Goal: Information Seeking & Learning: Learn about a topic

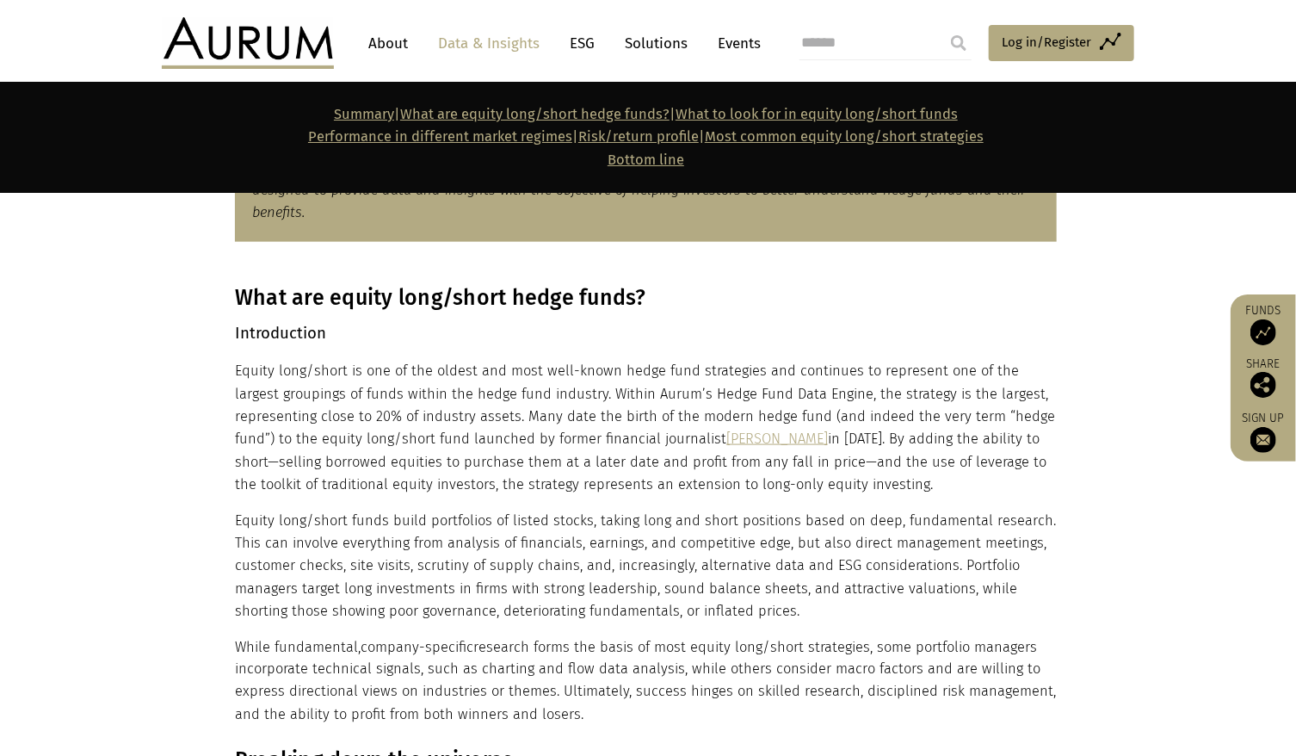
scroll to position [1033, 0]
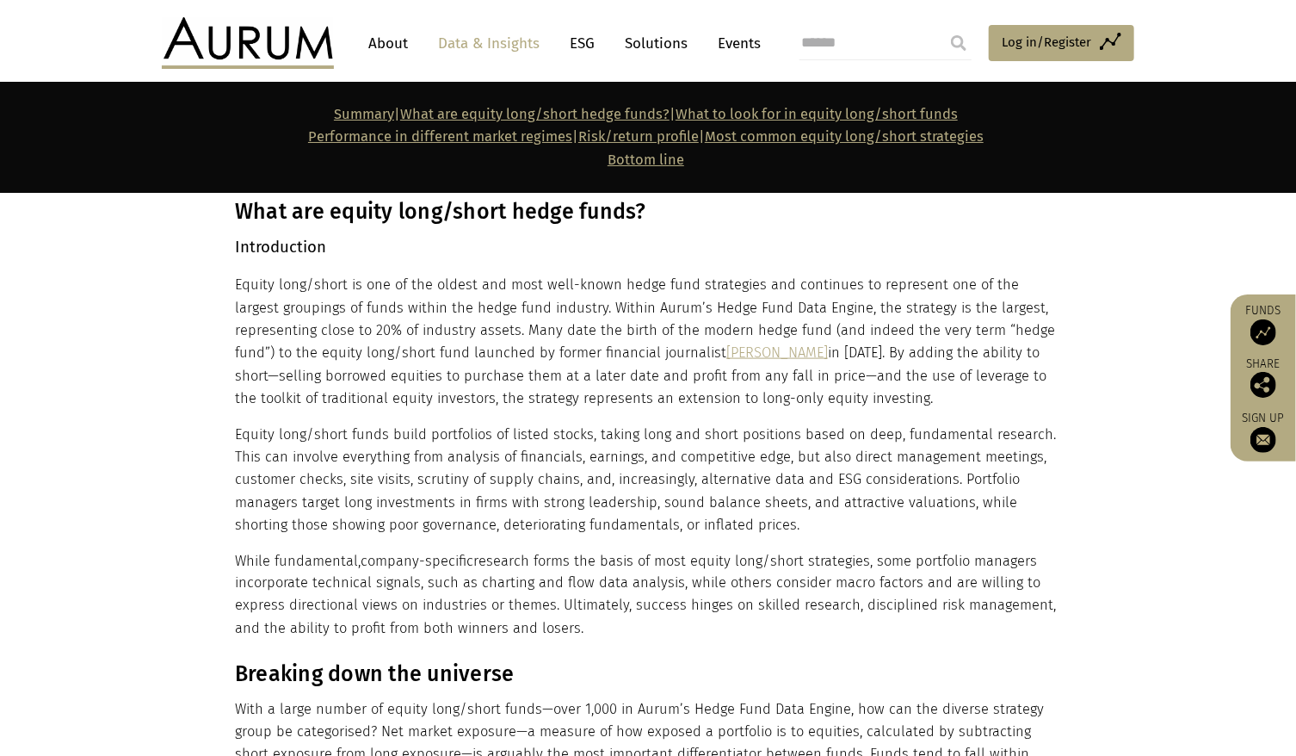
click at [785, 506] on p "Equity long/short funds build portfolios of listed stocks, taking long and shor…" at bounding box center [646, 481] width 822 height 114
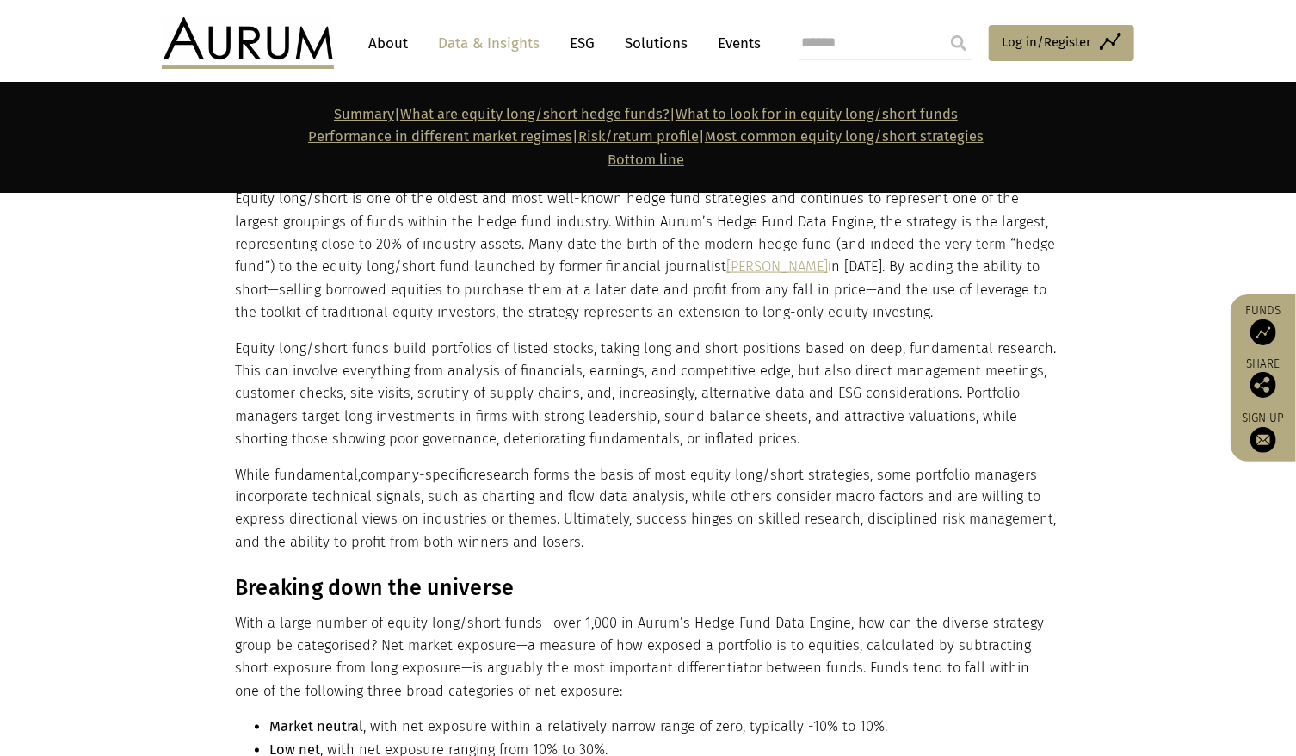
scroll to position [1377, 0]
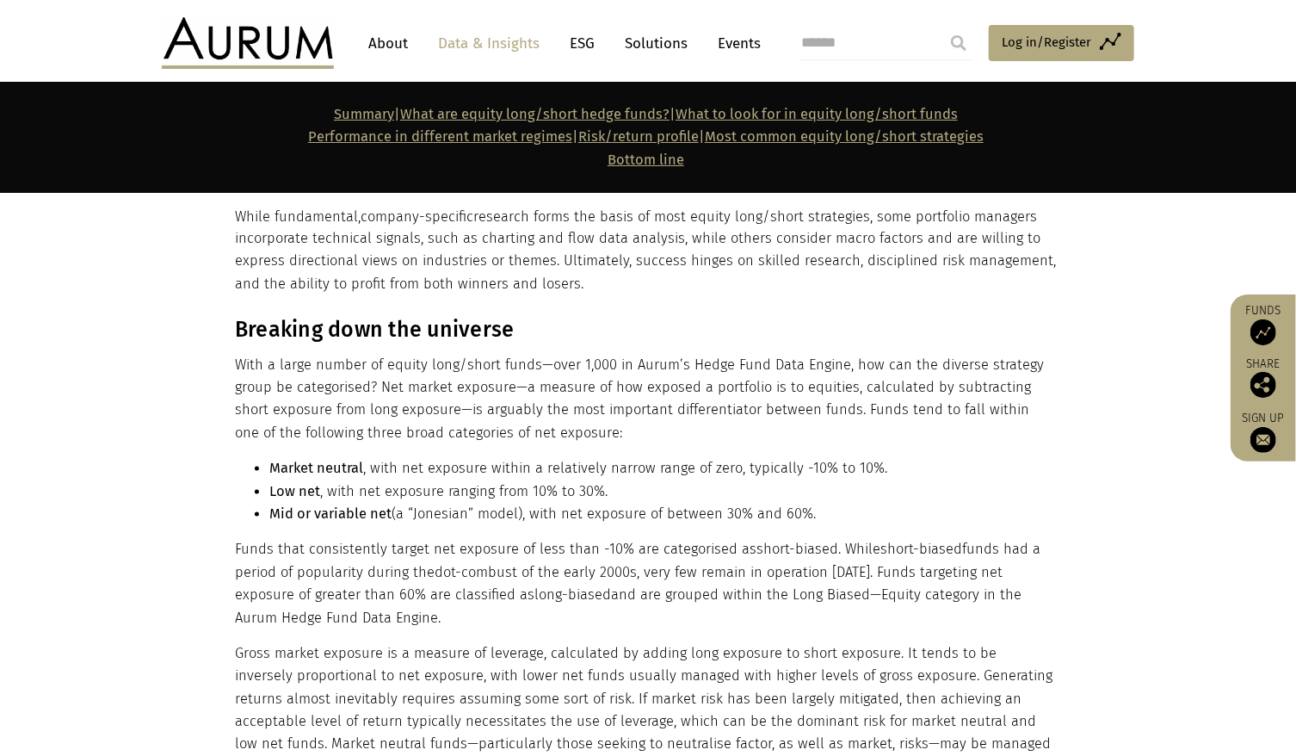
click at [450, 386] on p "With a large number of equity long/short funds—over 1,000 in Aurum’s Hedge Fund…" at bounding box center [646, 400] width 822 height 91
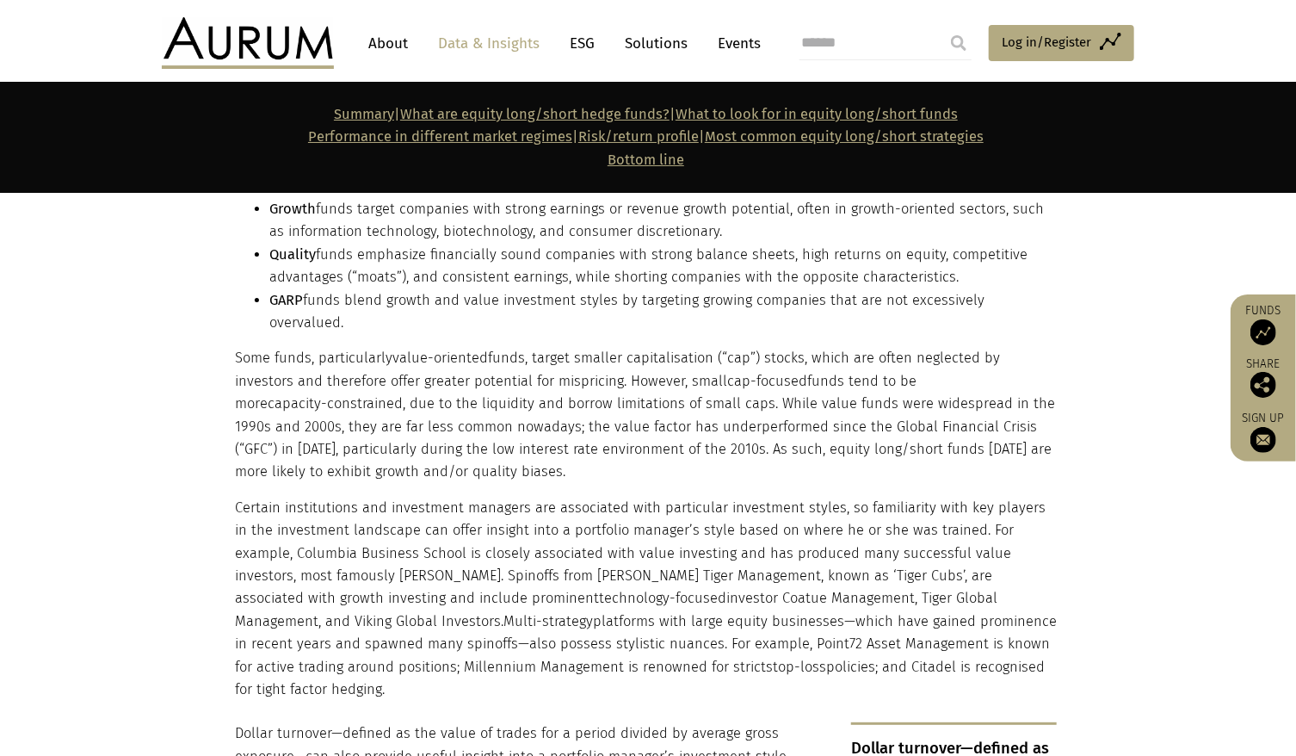
scroll to position [3271, 0]
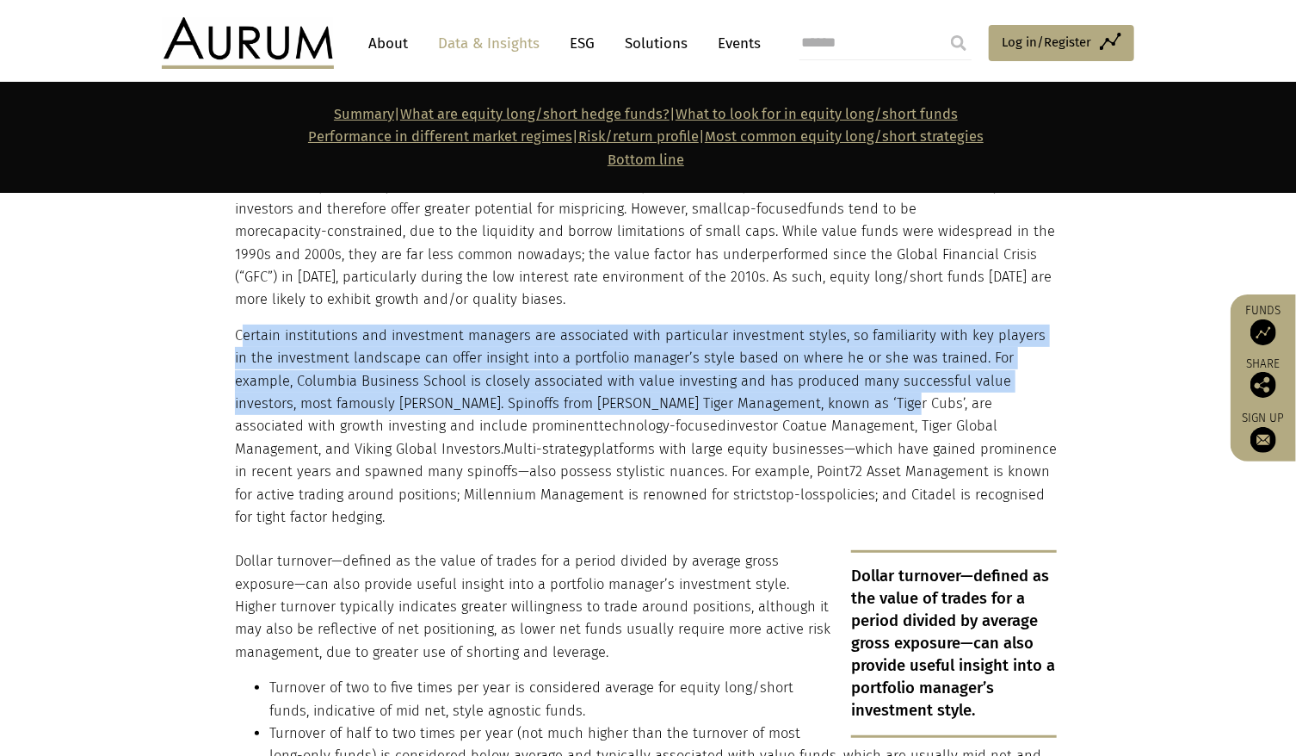
drag, startPoint x: 241, startPoint y: 317, endPoint x: 790, endPoint y: 387, distance: 553.6
click at [790, 387] on p "Certain institutions and investment managers are associated with particular inv…" at bounding box center [646, 427] width 822 height 205
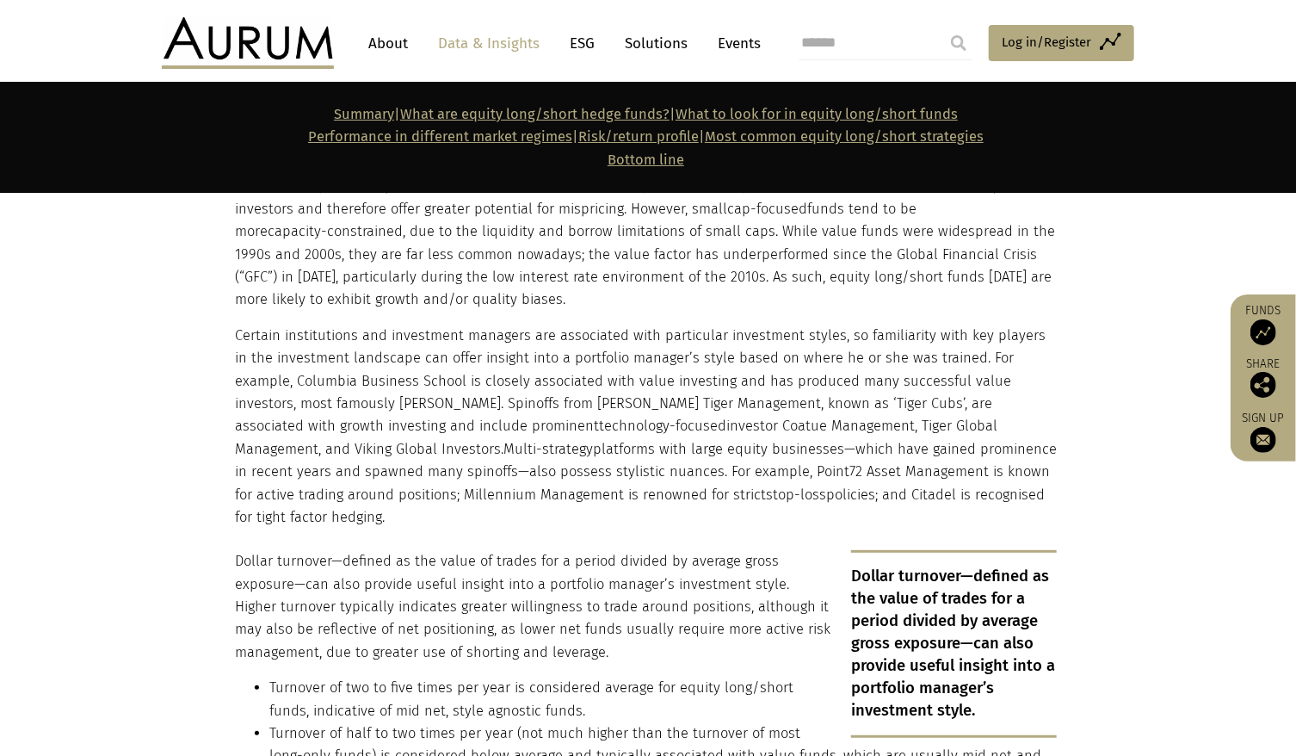
drag, startPoint x: 790, startPoint y: 387, endPoint x: 782, endPoint y: 410, distance: 24.5
click at [782, 410] on p "Certain institutions and investment managers are associated with particular inv…" at bounding box center [646, 427] width 822 height 205
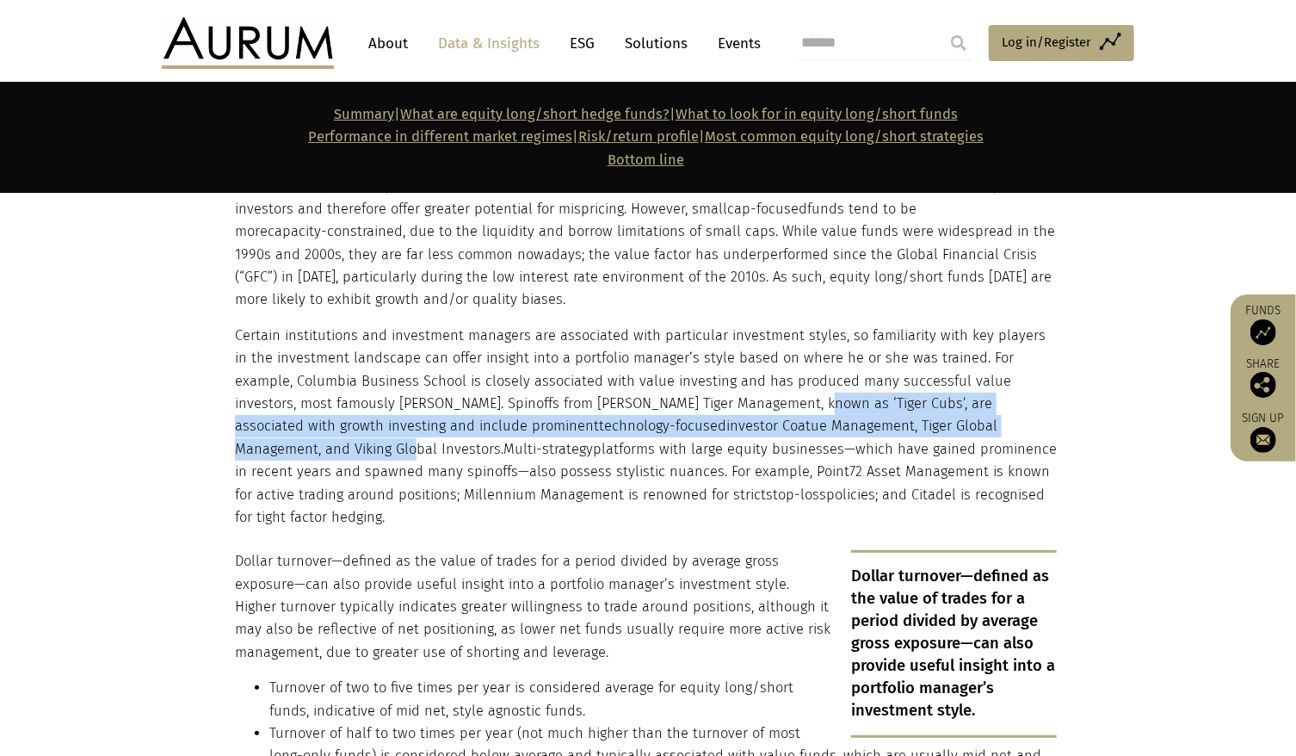
drag, startPoint x: 702, startPoint y: 380, endPoint x: 1014, endPoint y: 401, distance: 313.2
click at [1014, 401] on p "Certain institutions and investment managers are associated with particular inv…" at bounding box center [646, 427] width 822 height 205
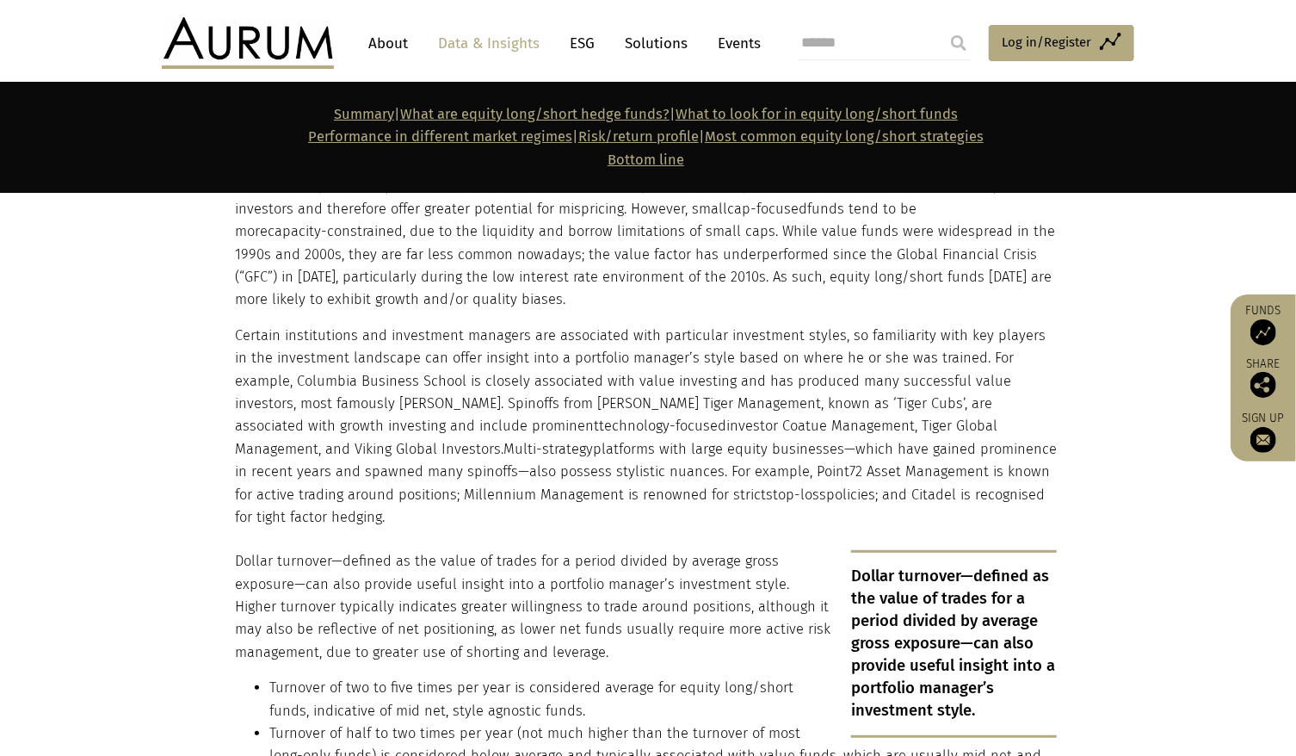
drag, startPoint x: 1014, startPoint y: 401, endPoint x: 900, endPoint y: 422, distance: 116.3
click at [900, 422] on p "Certain institutions and investment managers are associated with particular inv…" at bounding box center [646, 427] width 822 height 205
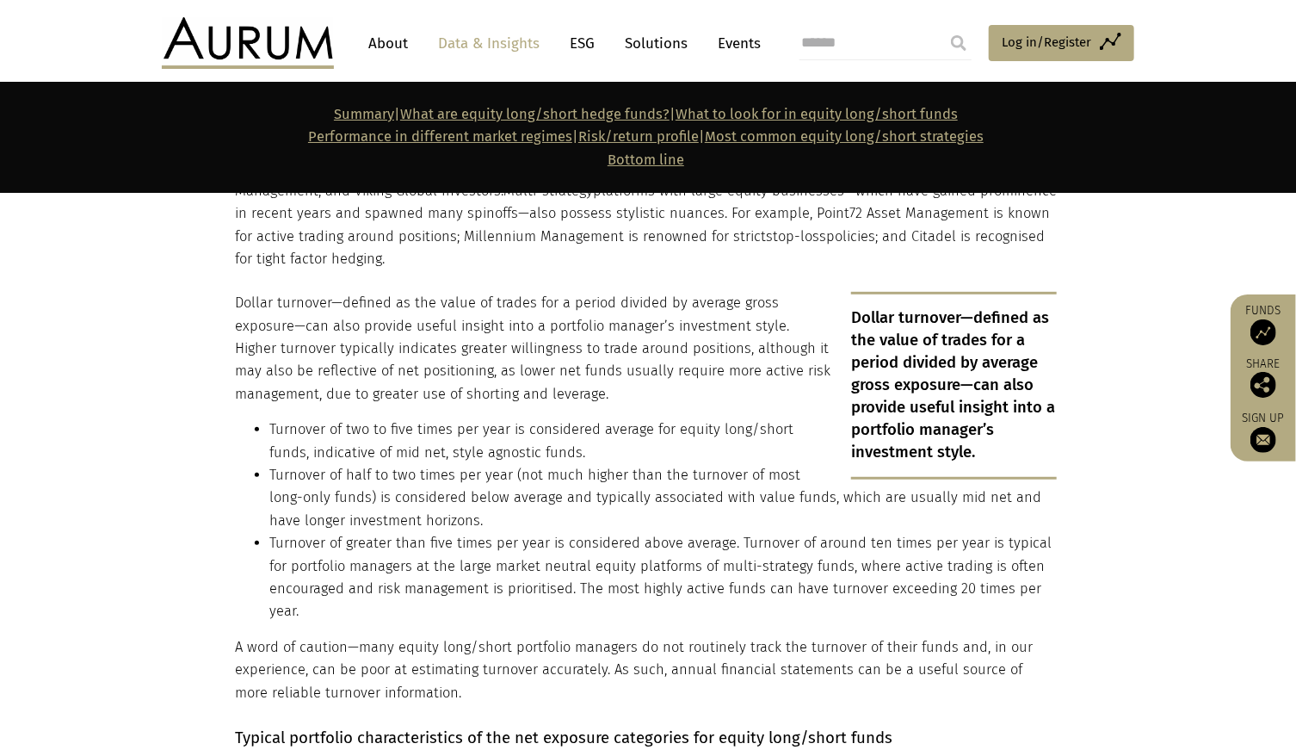
scroll to position [3615, 0]
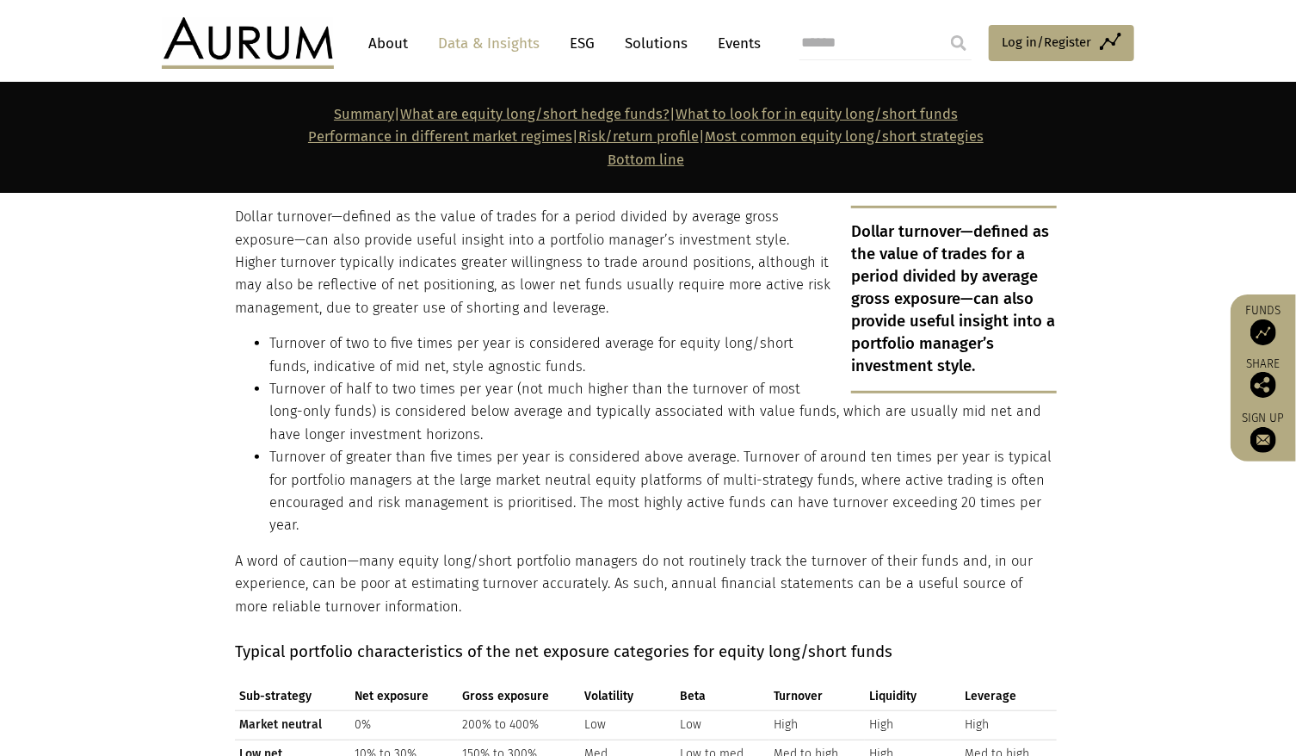
click at [269, 378] on li "Turnover of half to two times per year (not much higher than the turnover of mo…" at bounding box center [663, 412] width 788 height 68
drag, startPoint x: 799, startPoint y: 372, endPoint x: 1020, endPoint y: 369, distance: 221.2
click at [1020, 378] on li "Turnover of half to two times per year (not much higher than the turnover of mo…" at bounding box center [663, 412] width 788 height 68
drag, startPoint x: 1020, startPoint y: 369, endPoint x: 956, endPoint y: 405, distance: 73.2
click at [958, 446] on li "Turnover of greater than five times per year is considered above average. Turno…" at bounding box center [663, 491] width 788 height 91
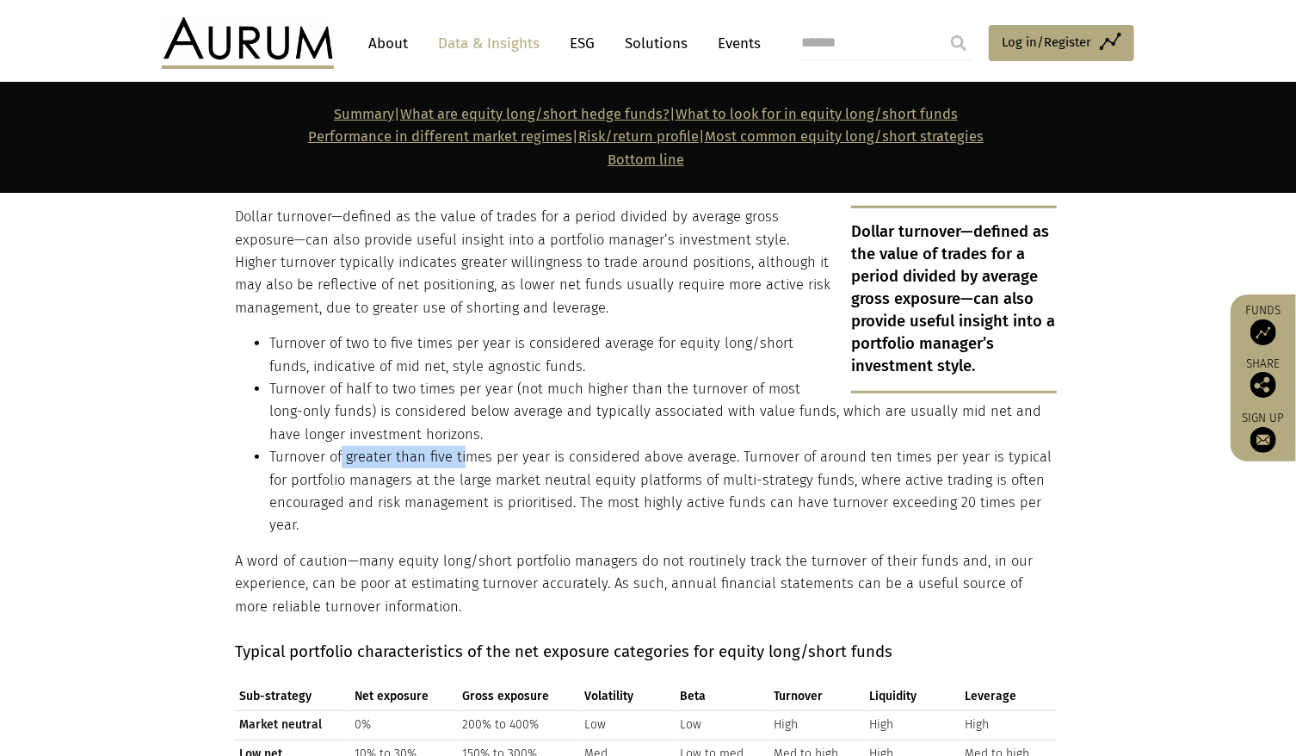
drag, startPoint x: 343, startPoint y: 411, endPoint x: 467, endPoint y: 409, distance: 123.1
click at [467, 446] on li "Turnover of greater than five times per year is considered above average. Turno…" at bounding box center [663, 491] width 788 height 91
drag, startPoint x: 467, startPoint y: 409, endPoint x: 521, endPoint y: 436, distance: 60.8
click at [521, 446] on li "Turnover of greater than five times per year is considered above average. Turno…" at bounding box center [663, 491] width 788 height 91
drag, startPoint x: 746, startPoint y: 414, endPoint x: 881, endPoint y: 424, distance: 135.5
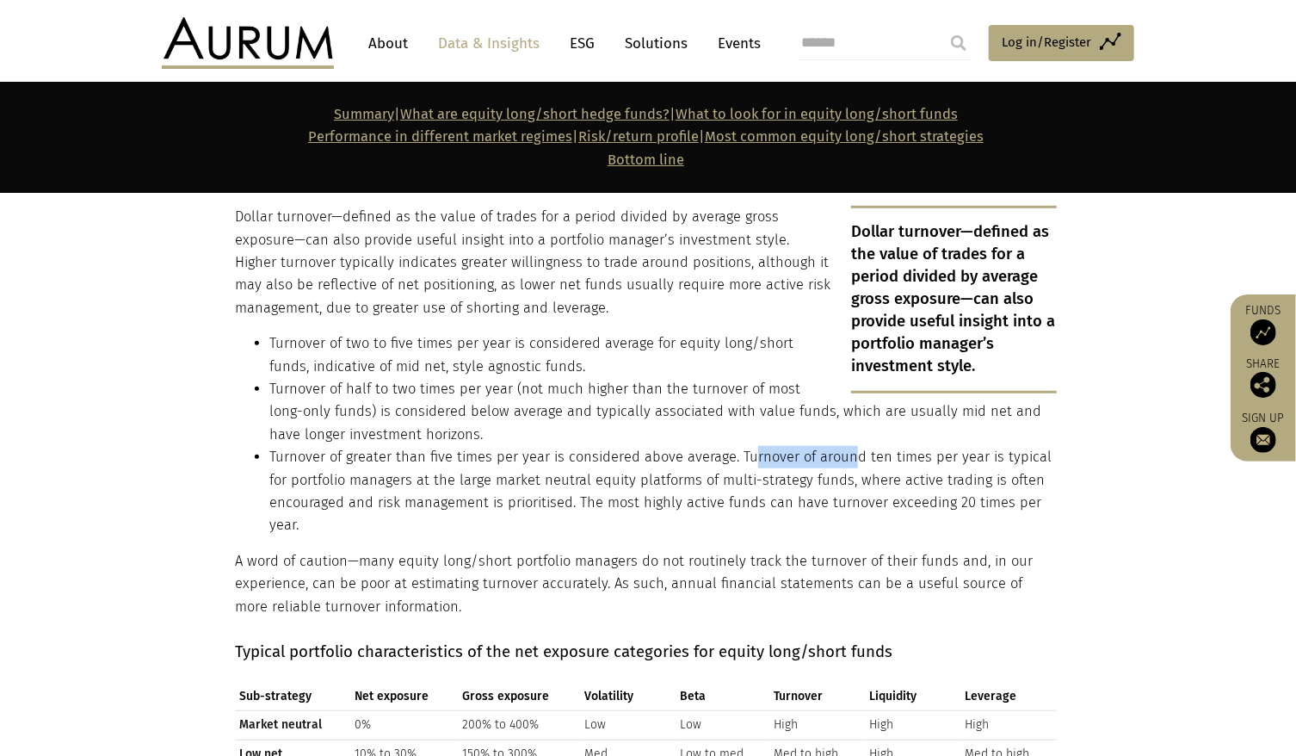
click at [881, 446] on li "Turnover of greater than five times per year is considered above average. Turno…" at bounding box center [663, 491] width 788 height 91
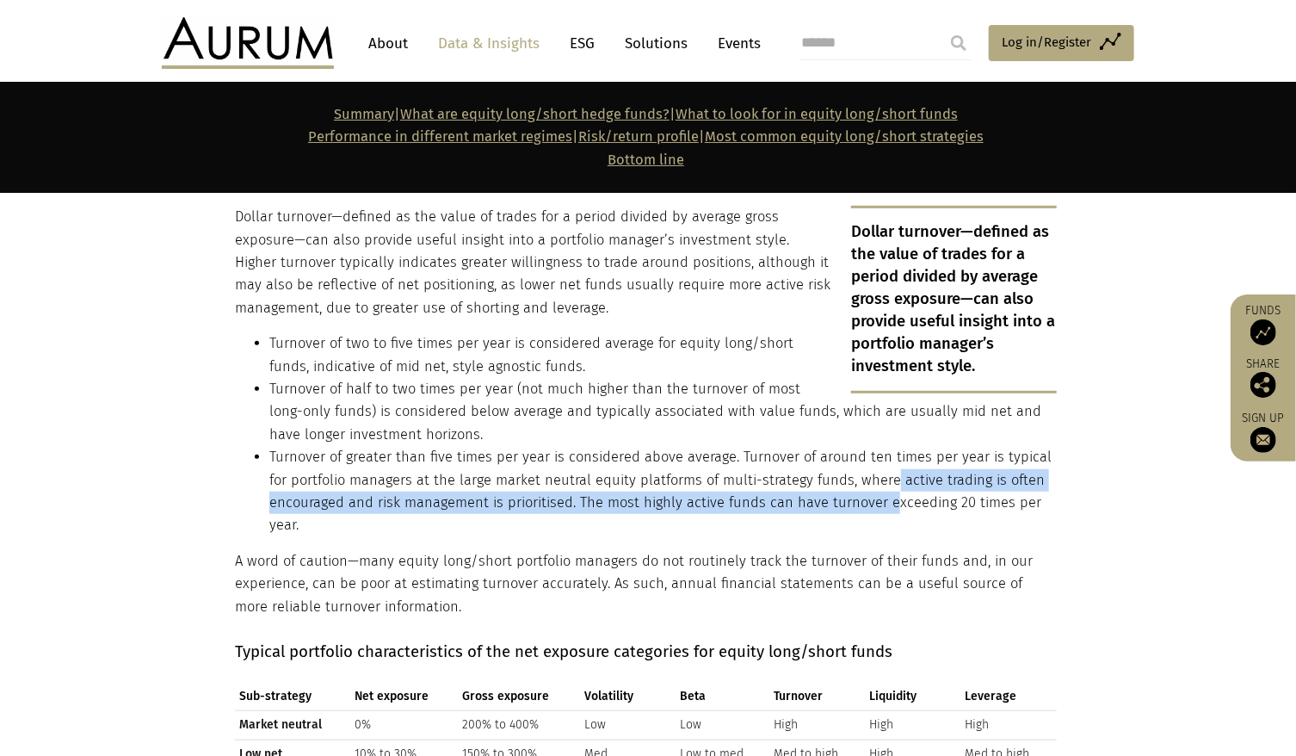
drag, startPoint x: 881, startPoint y: 424, endPoint x: 886, endPoint y: 447, distance: 22.8
click at [886, 447] on li "Turnover of greater than five times per year is considered above average. Turno…" at bounding box center [663, 491] width 788 height 91
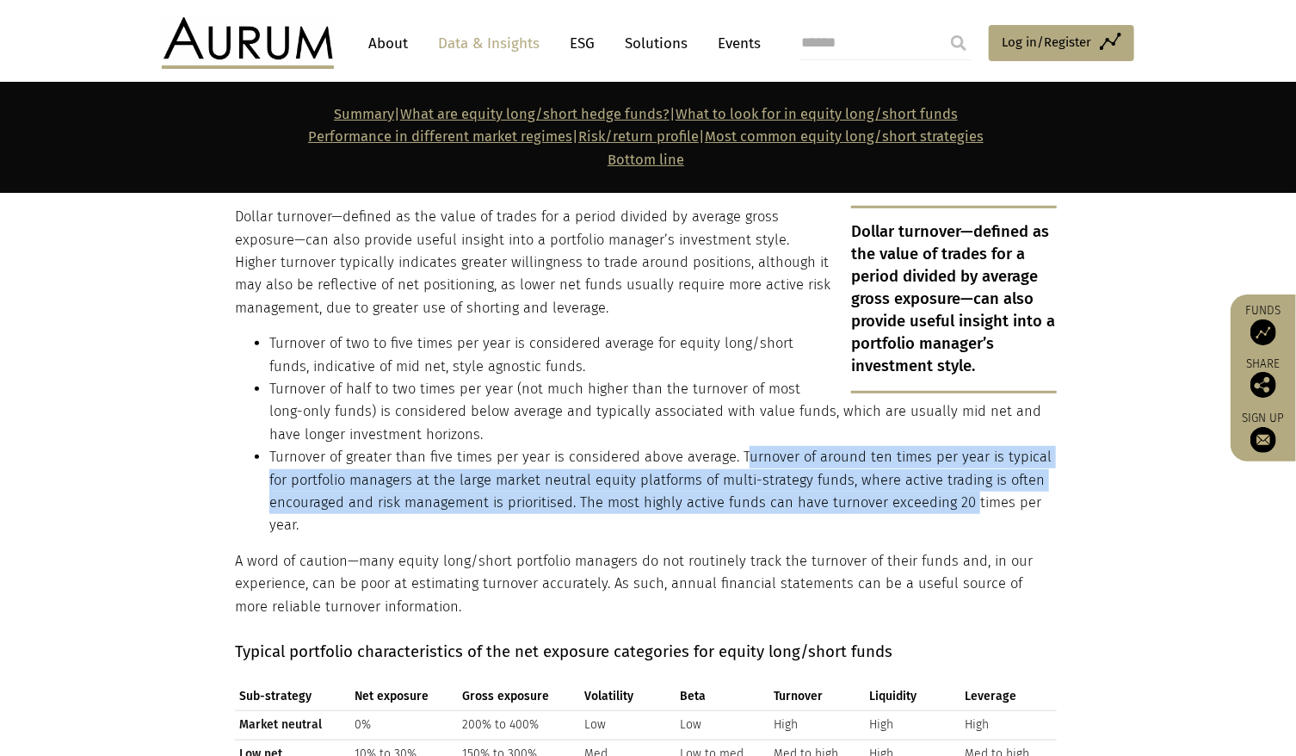
drag, startPoint x: 741, startPoint y: 412, endPoint x: 965, endPoint y: 455, distance: 227.8
click at [965, 455] on li "Turnover of greater than five times per year is considered above average. Turno…" at bounding box center [663, 491] width 788 height 91
drag, startPoint x: 965, startPoint y: 455, endPoint x: 964, endPoint y: 468, distance: 13.8
click at [964, 468] on li "Turnover of greater than five times per year is considered above average. Turno…" at bounding box center [663, 491] width 788 height 91
click at [940, 467] on li "Turnover of greater than five times per year is considered above average. Turno…" at bounding box center [663, 491] width 788 height 91
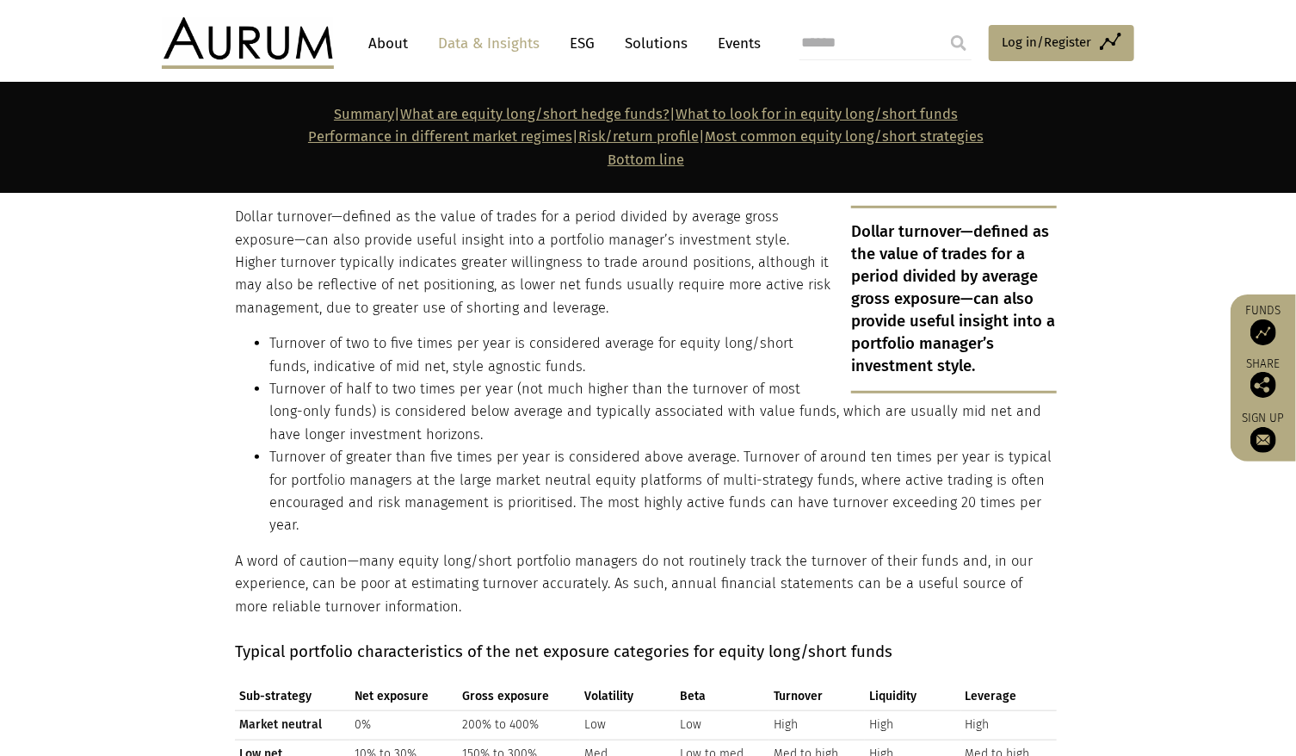
click at [858, 450] on li "Turnover of greater than five times per year is considered above average. Turno…" at bounding box center [663, 491] width 788 height 91
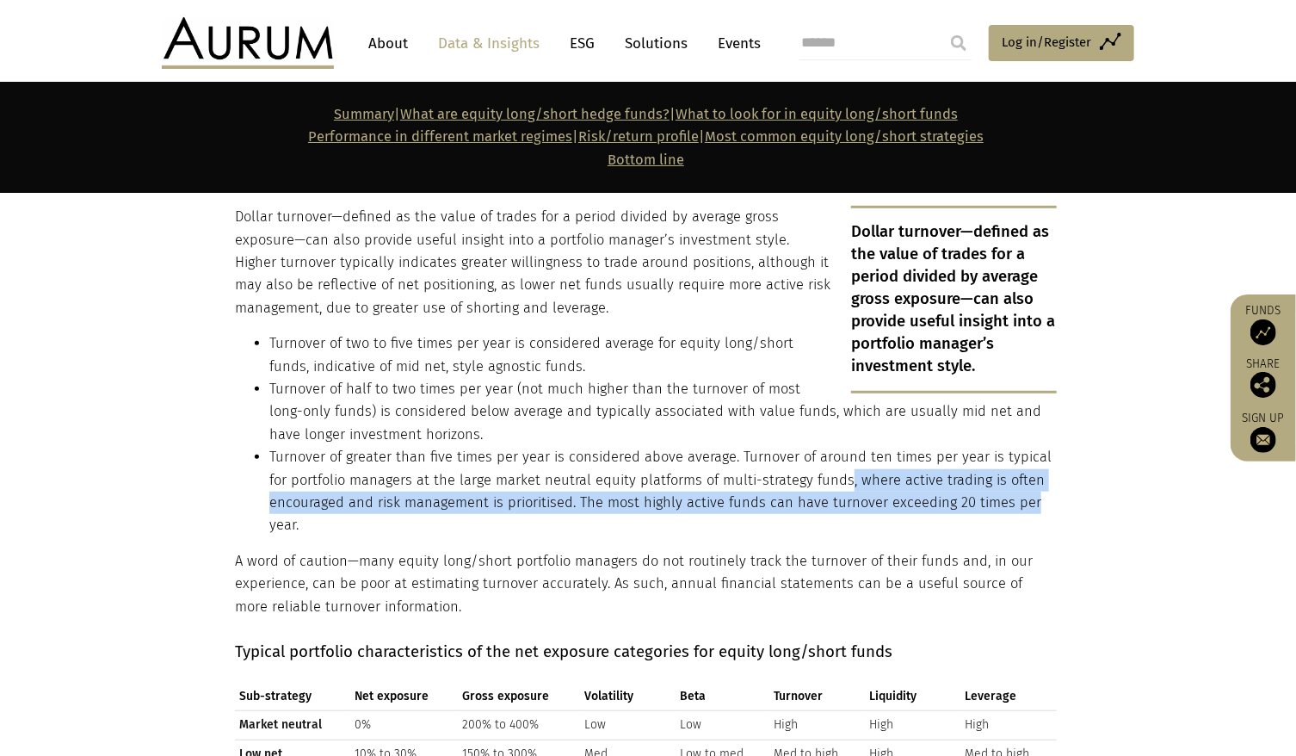
drag, startPoint x: 843, startPoint y: 433, endPoint x: 1032, endPoint y: 455, distance: 190.7
click at [1032, 455] on li "Turnover of greater than five times per year is considered above average. Turno…" at bounding box center [663, 491] width 788 height 91
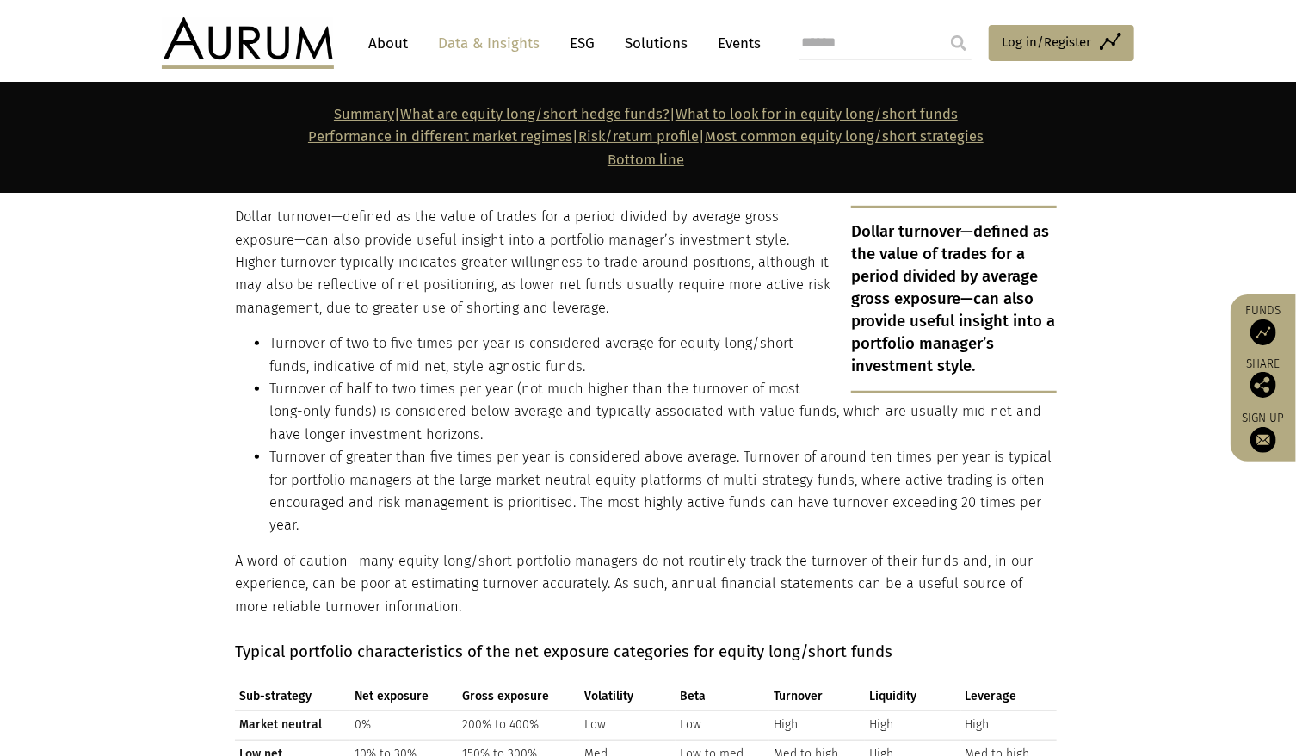
drag, startPoint x: 1032, startPoint y: 455, endPoint x: 1014, endPoint y: 476, distance: 27.5
click at [1014, 476] on li "Turnover of greater than five times per year is considered above average. Turno…" at bounding box center [663, 491] width 788 height 91
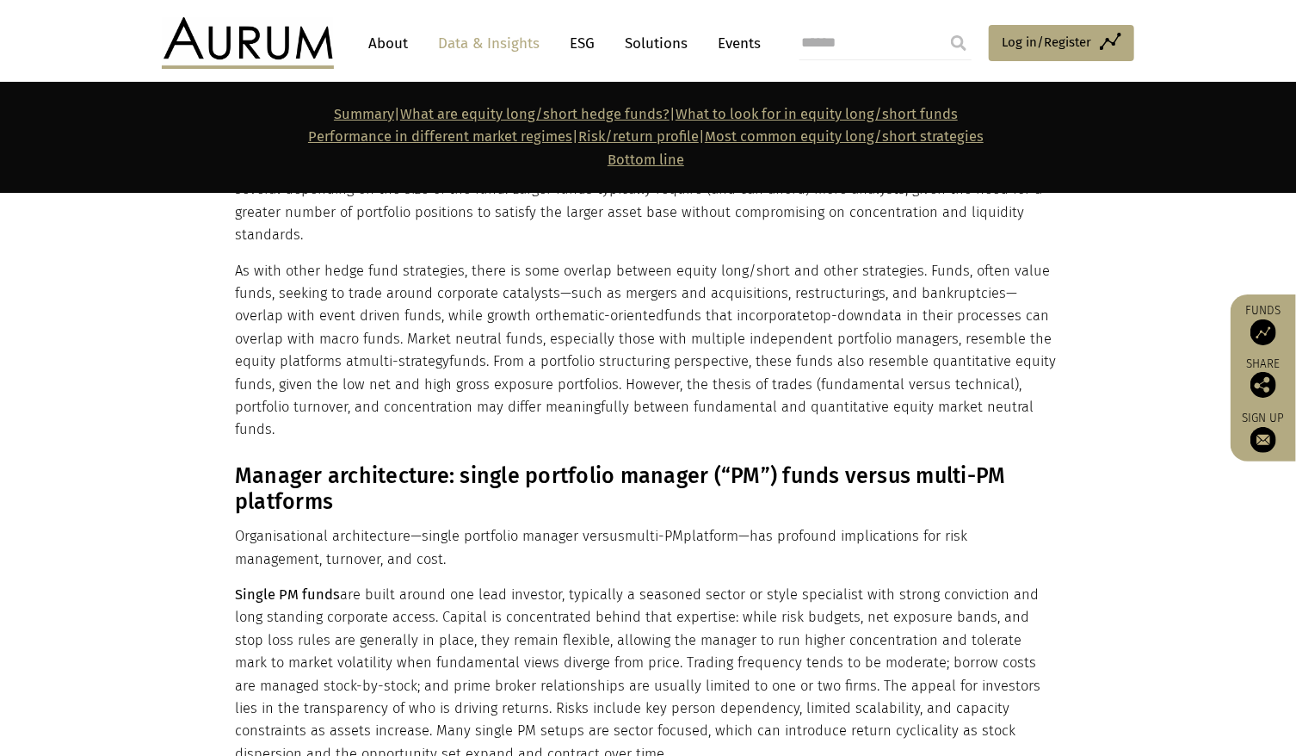
scroll to position [5337, 0]
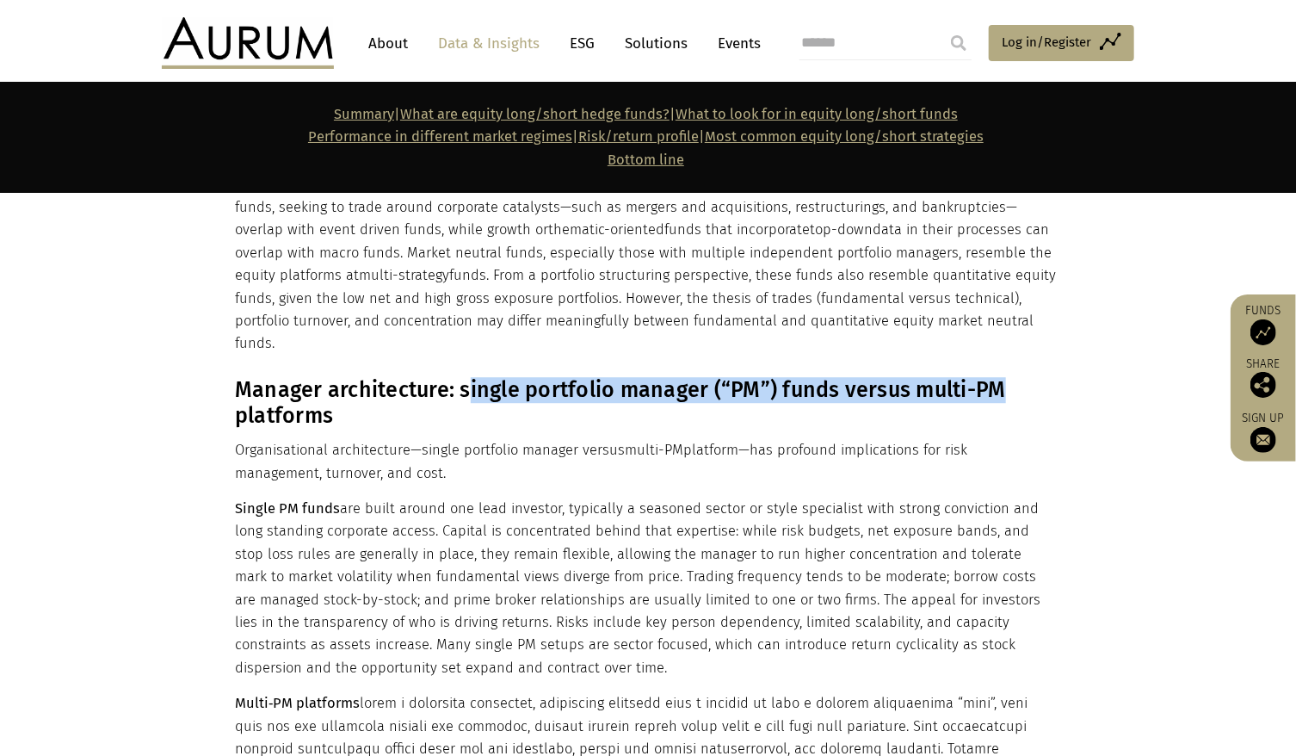
drag, startPoint x: 466, startPoint y: 300, endPoint x: 998, endPoint y: 303, distance: 532.0
click at [998, 377] on h3 "Manager architecture: single portfolio manager (“PM”) funds versus multi-PM pla…" at bounding box center [646, 403] width 822 height 52
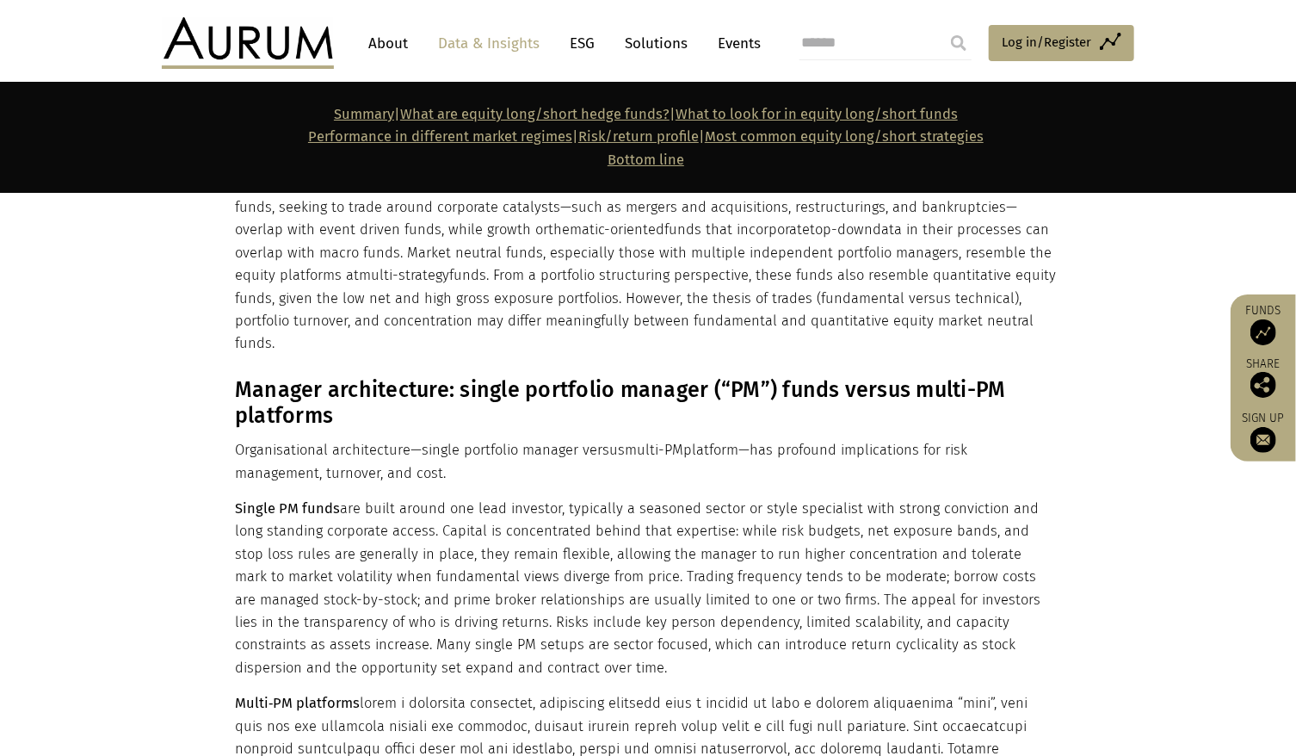
drag, startPoint x: 998, startPoint y: 303, endPoint x: 983, endPoint y: 322, distance: 23.9
click at [984, 377] on h3 "Manager architecture: single portfolio manager (“PM”) funds versus multi-PM pla…" at bounding box center [646, 403] width 822 height 52
drag, startPoint x: 458, startPoint y: 300, endPoint x: 1010, endPoint y: 386, distance: 558.3
click at [1010, 386] on div "Manager architecture: single portfolio manager (“PM”) funds versus multi-PM pla…" at bounding box center [646, 711] width 822 height 669
drag, startPoint x: 1010, startPoint y: 386, endPoint x: 855, endPoint y: 424, distance: 159.7
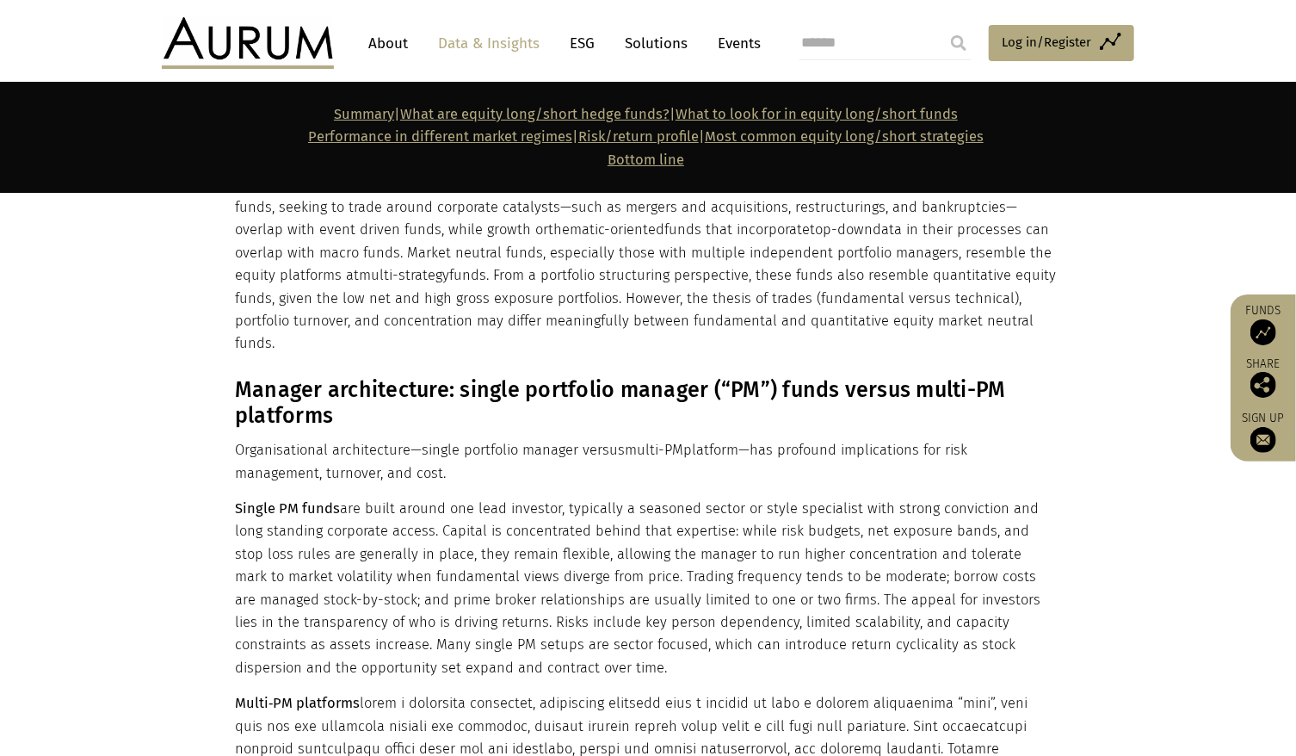
click at [856, 498] on p "Single PM funds are built around one lead investor, typically a seasoned sector…" at bounding box center [646, 589] width 822 height 182
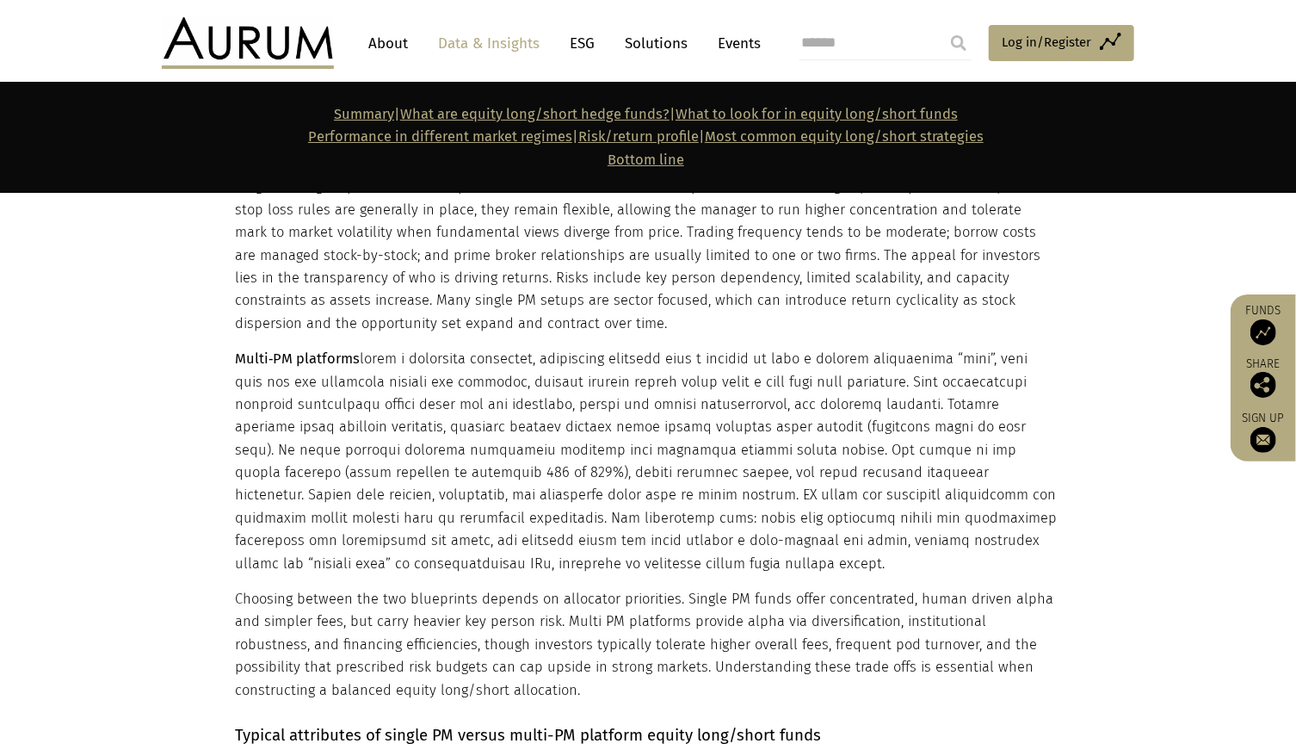
scroll to position [5854, 0]
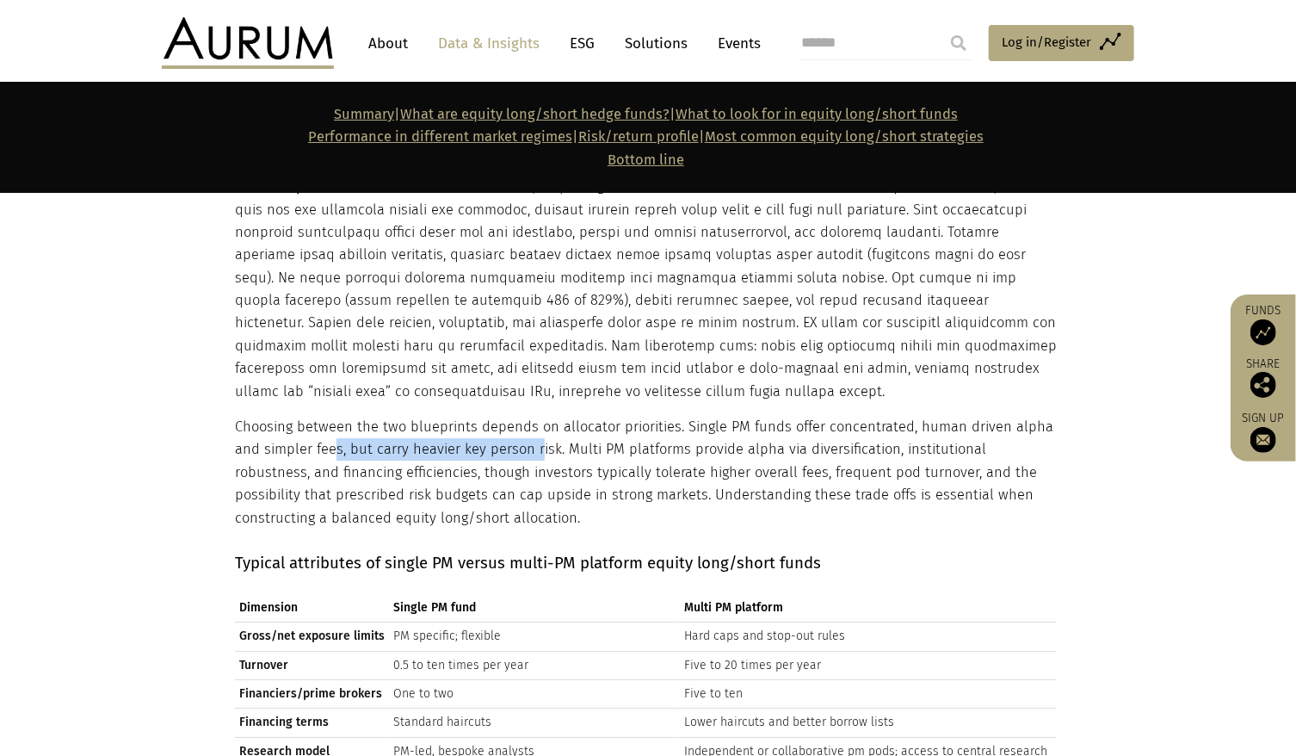
drag, startPoint x: 335, startPoint y: 356, endPoint x: 546, endPoint y: 362, distance: 211.0
click at [546, 416] on p "Choosing between the two blueprints depends on allocator priorities. Single PM …" at bounding box center [646, 473] width 822 height 114
drag, startPoint x: 546, startPoint y: 362, endPoint x: 627, endPoint y: 379, distance: 82.7
click at [627, 416] on p "Choosing between the two blueprints depends on allocator priorities. Single PM …" at bounding box center [646, 473] width 822 height 114
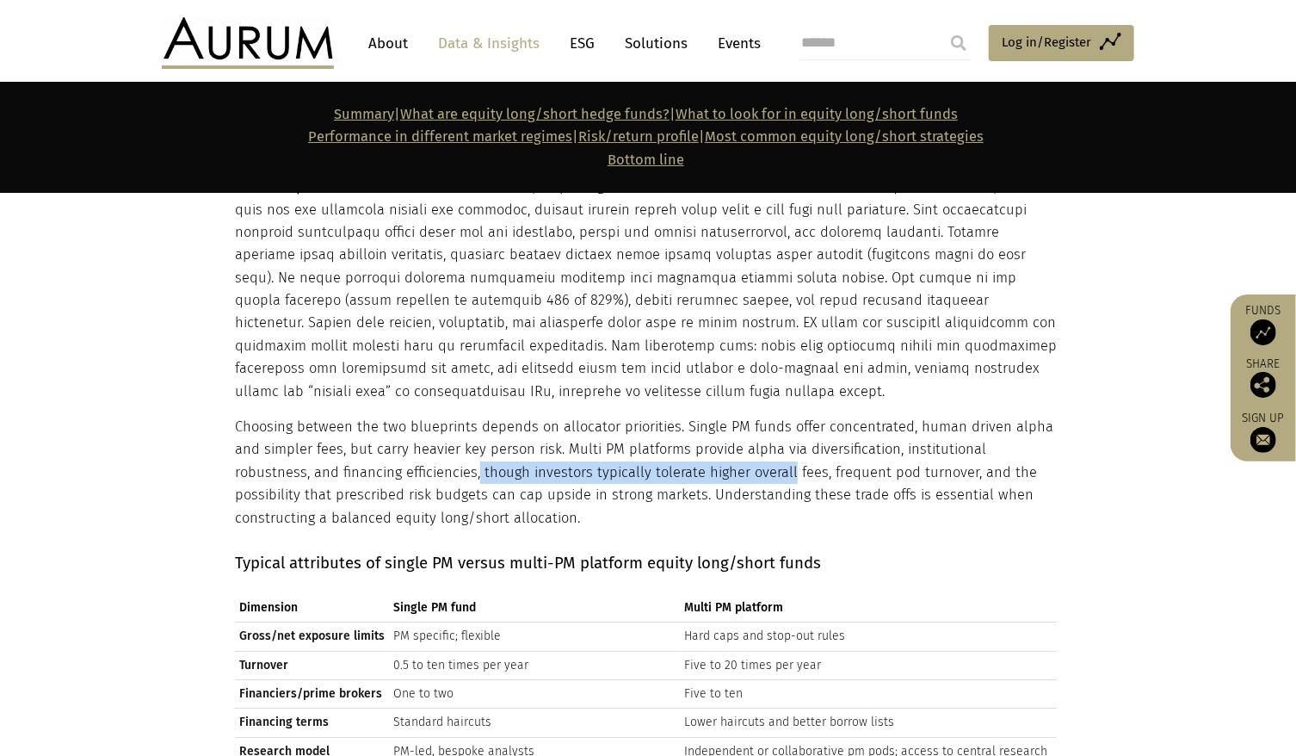
drag, startPoint x: 400, startPoint y: 381, endPoint x: 724, endPoint y: 383, distance: 323.7
click at [724, 416] on p "Choosing between the two blueprints depends on allocator priorities. Single PM …" at bounding box center [646, 473] width 822 height 114
drag, startPoint x: 724, startPoint y: 383, endPoint x: 745, endPoint y: 387, distance: 21.9
click at [745, 416] on p "Choosing between the two blueprints depends on allocator priorities. Single PM …" at bounding box center [646, 473] width 822 height 114
click at [758, 416] on p "Choosing between the two blueprints depends on allocator priorities. Single PM …" at bounding box center [646, 473] width 822 height 114
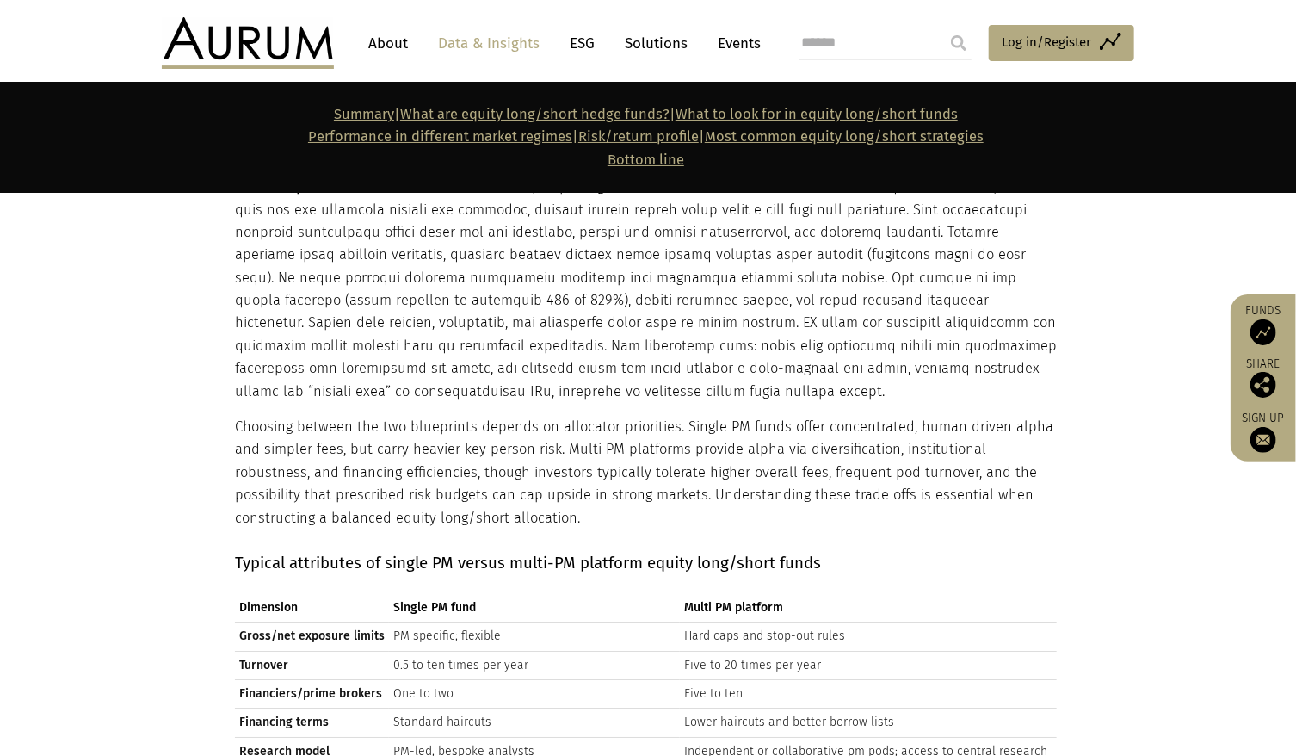
scroll to position [6026, 0]
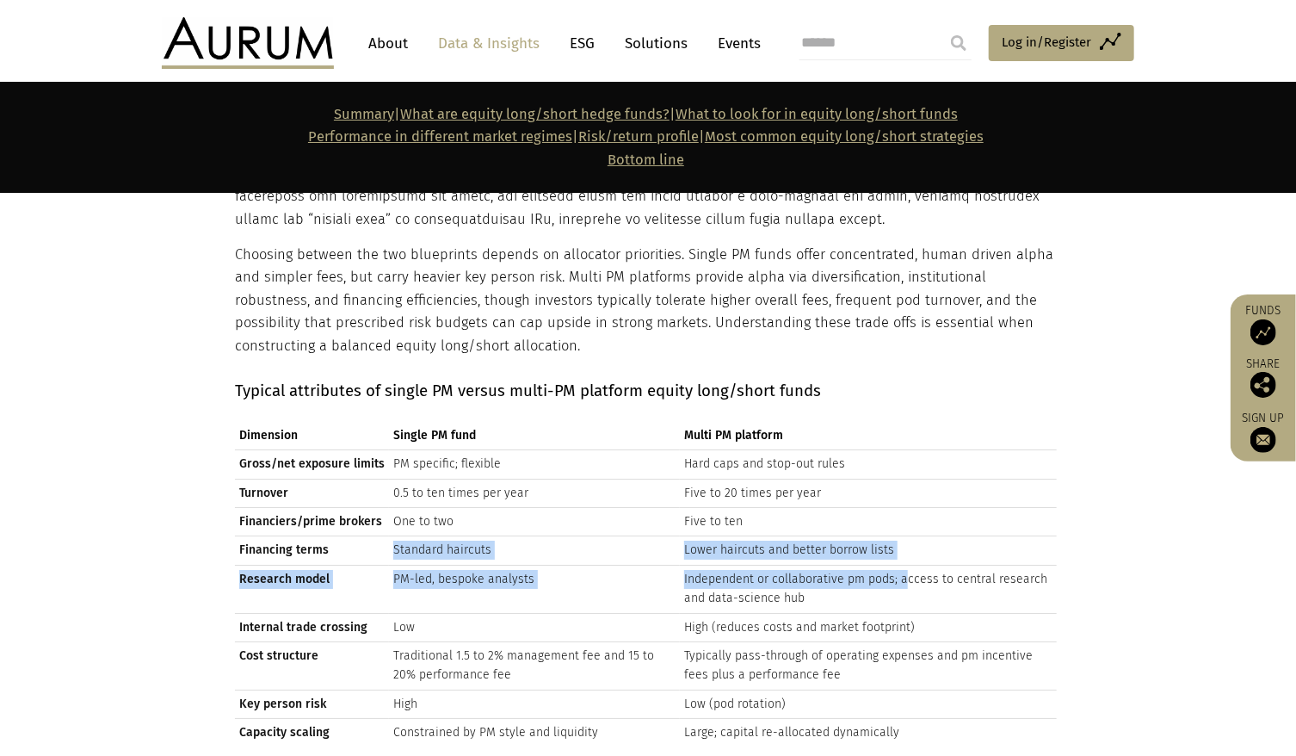
drag, startPoint x: 366, startPoint y: 450, endPoint x: 901, endPoint y: 474, distance: 536.0
click at [901, 474] on tbody "Gross/net exposure limits PM specific; flexible Hard caps and stop-out rules Tu…" at bounding box center [646, 598] width 822 height 297
drag, startPoint x: 901, startPoint y: 474, endPoint x: 841, endPoint y: 487, distance: 61.6
click at [842, 565] on td "Independent or collaborative pm pods; access to central research and data-scien…" at bounding box center [868, 589] width 377 height 48
click at [694, 565] on td "Independent or collaborative pm pods; access to central research and data-scien…" at bounding box center [868, 589] width 377 height 48
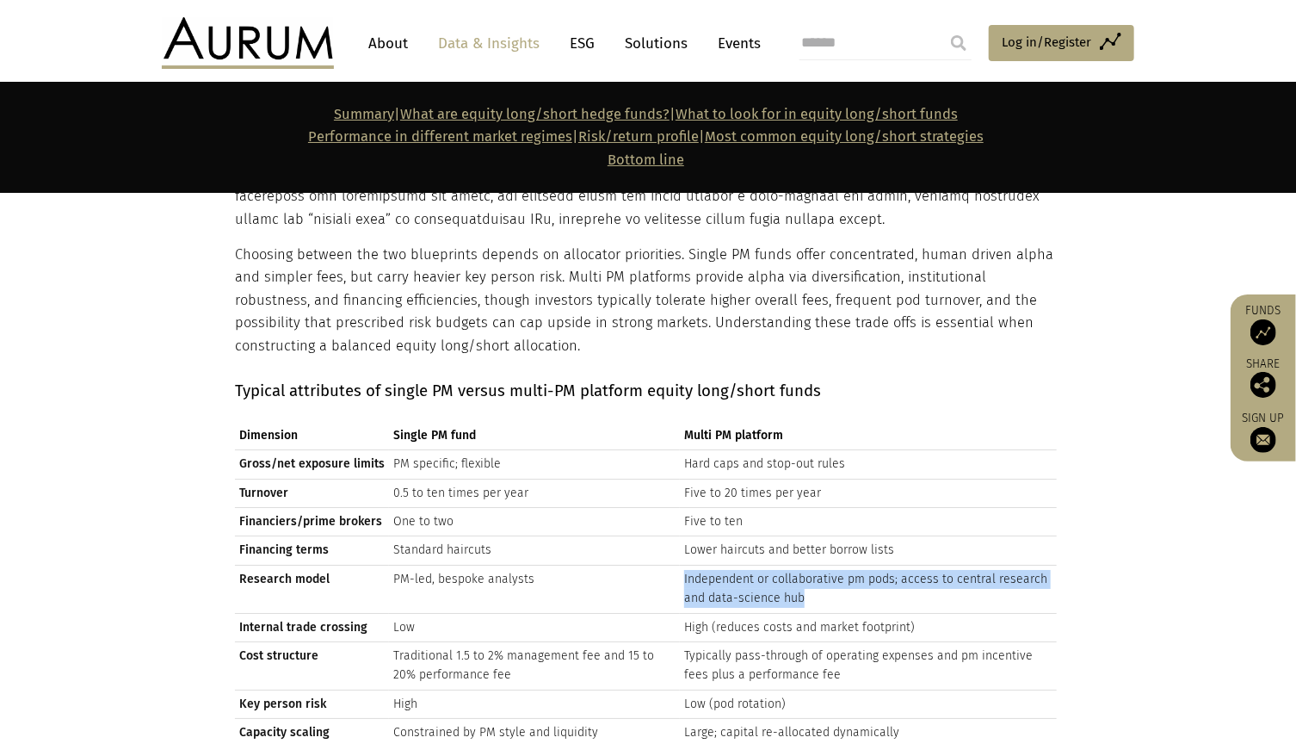
drag, startPoint x: 677, startPoint y: 493, endPoint x: 824, endPoint y: 507, distance: 147.0
click at [824, 565] on td "Independent or collaborative pm pods; access to central research and data-scien…" at bounding box center [868, 589] width 377 height 48
drag, startPoint x: 824, startPoint y: 507, endPoint x: 803, endPoint y: 524, distance: 26.9
click at [803, 613] on td "High (reduces costs and market footprint)" at bounding box center [868, 627] width 377 height 28
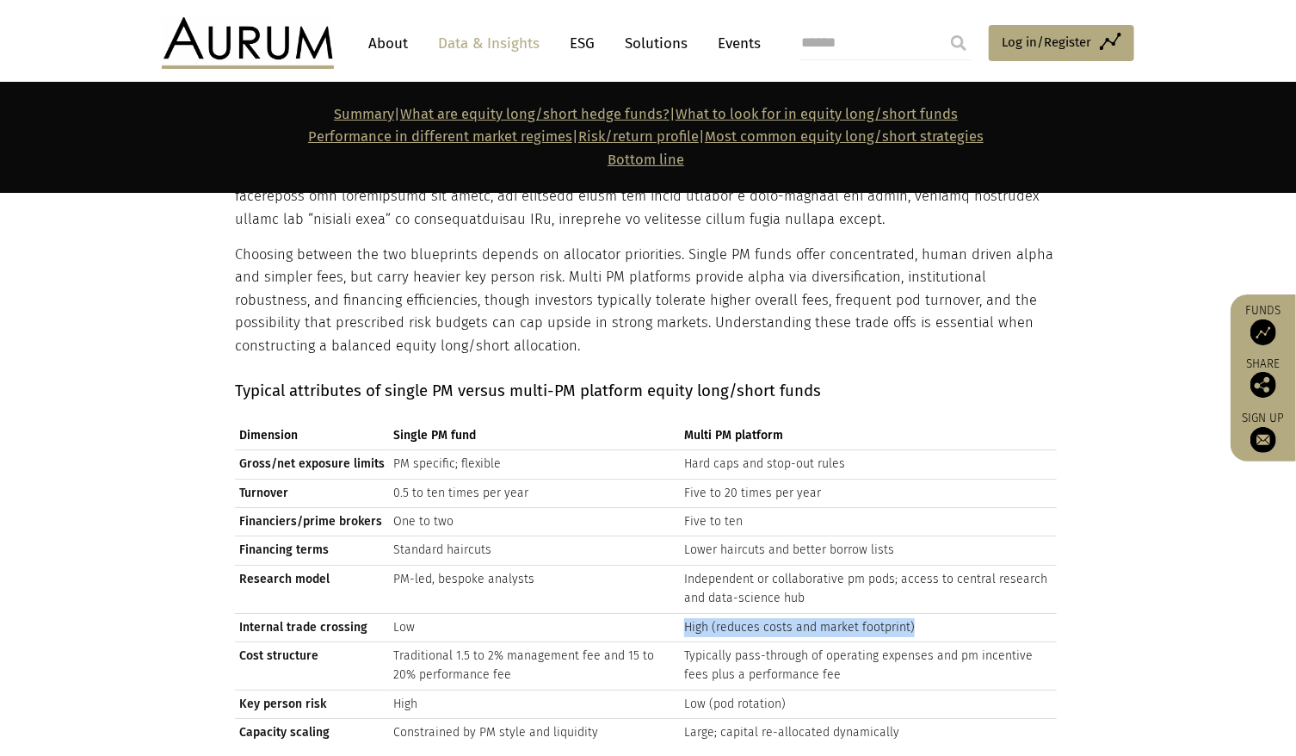
drag, startPoint x: 670, startPoint y: 535, endPoint x: 919, endPoint y: 535, distance: 248.8
click at [919, 613] on tr "Internal trade crossing Low High (reduces costs and market footprint)" at bounding box center [646, 627] width 822 height 28
drag, startPoint x: 919, startPoint y: 535, endPoint x: 858, endPoint y: 552, distance: 62.7
click at [858, 641] on td "Typically pass-through of operating expenses and pm incentive fees plus a perfo…" at bounding box center [868, 665] width 377 height 48
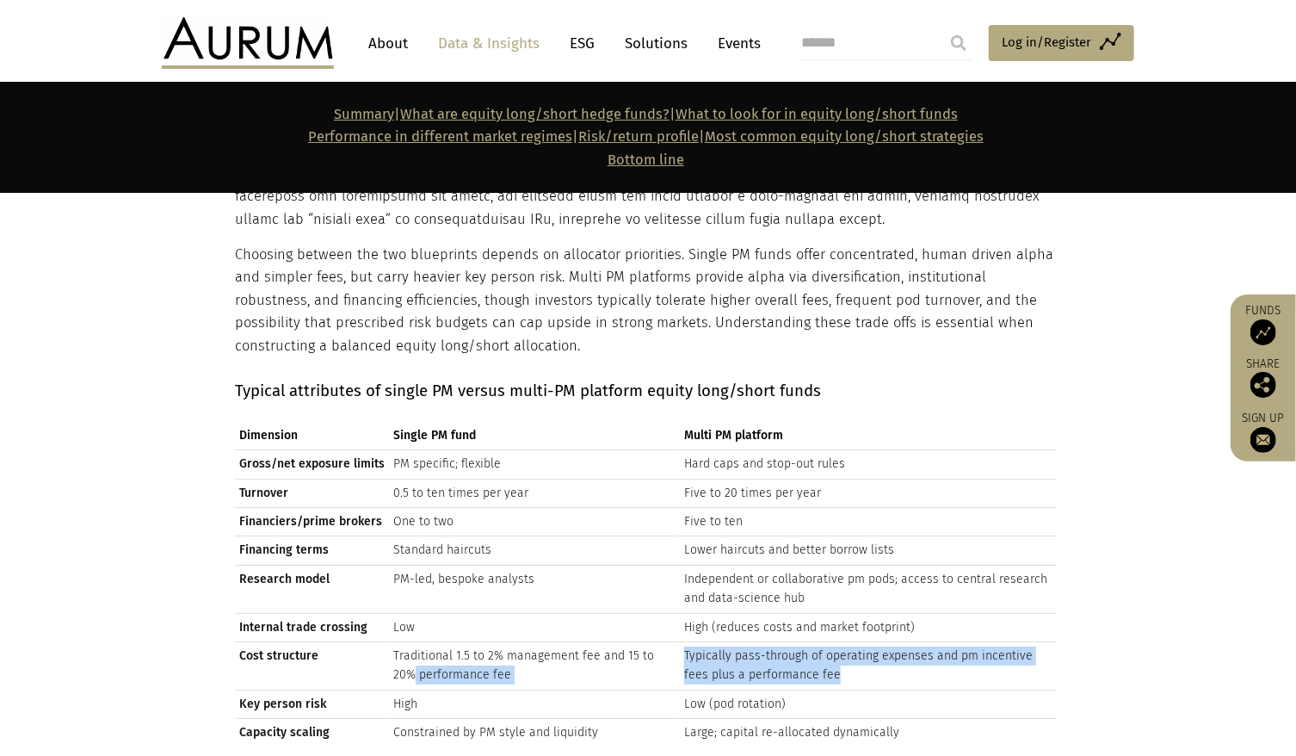
drag, startPoint x: 669, startPoint y: 568, endPoint x: 818, endPoint y: 595, distance: 151.3
click at [818, 641] on tr "Cost structure Traditional 1.5 to 2% management fee and 15 to 20% performance f…" at bounding box center [646, 665] width 822 height 48
drag, startPoint x: 818, startPoint y: 595, endPoint x: 848, endPoint y: 598, distance: 30.3
click at [848, 598] on tbody "Gross/net exposure limits PM specific; flexible Hard caps and stop-out rules Tu…" at bounding box center [646, 598] width 822 height 297
click at [835, 641] on td "Typically pass-through of operating expenses and pm incentive fees plus a perfo…" at bounding box center [868, 665] width 377 height 48
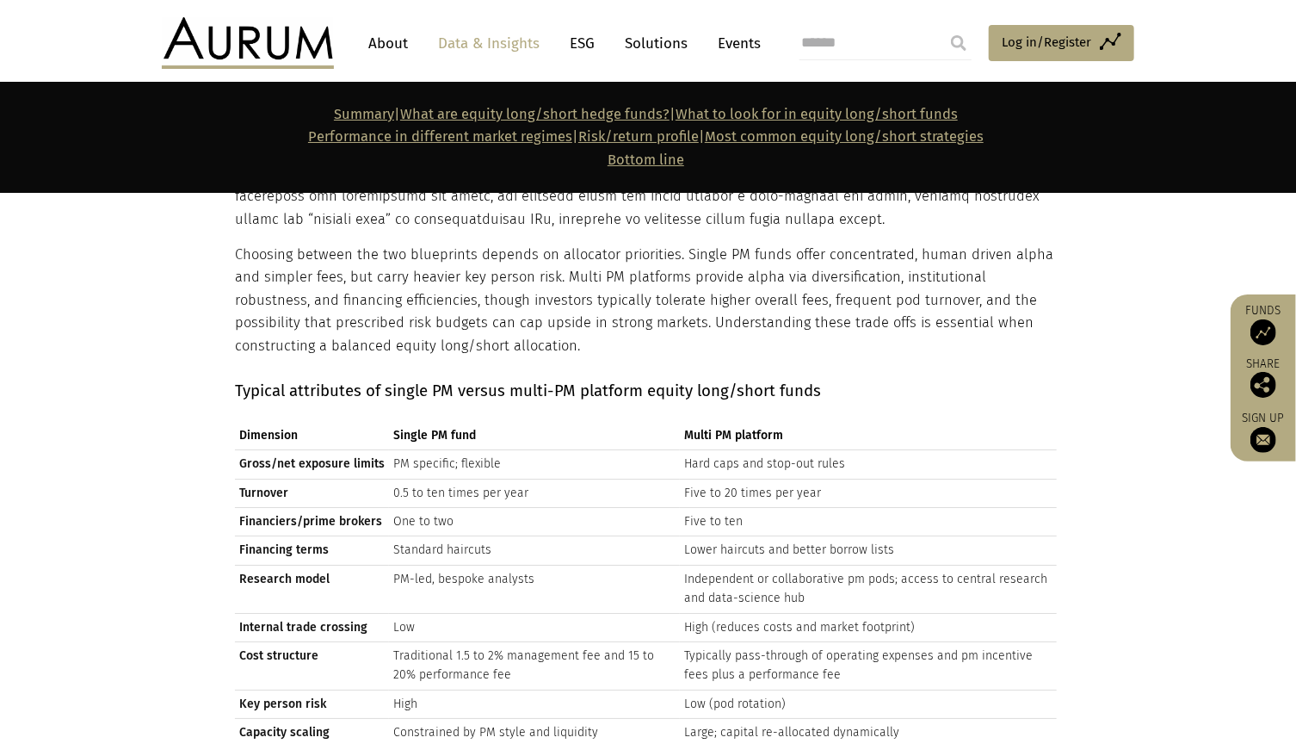
click at [831, 641] on td "Typically pass-through of operating expenses and pm incentive fees plus a perfo…" at bounding box center [868, 665] width 377 height 48
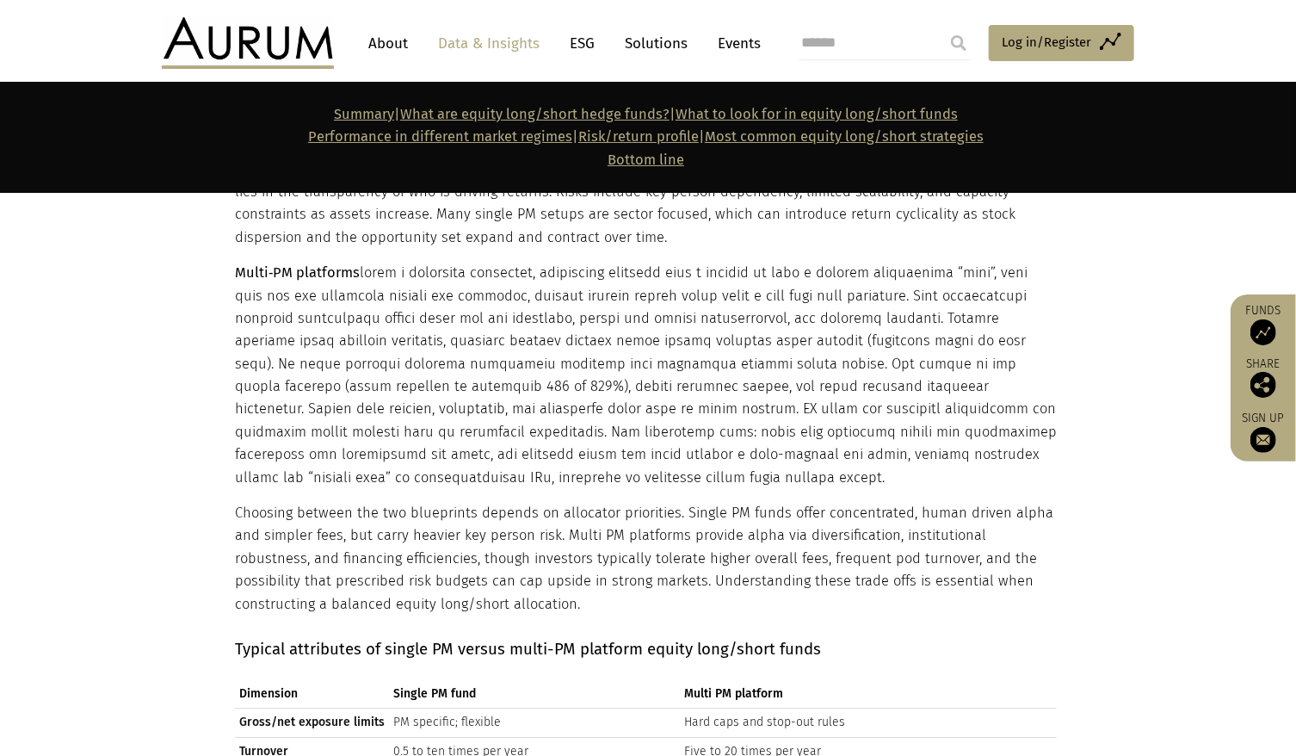
scroll to position [5595, 0]
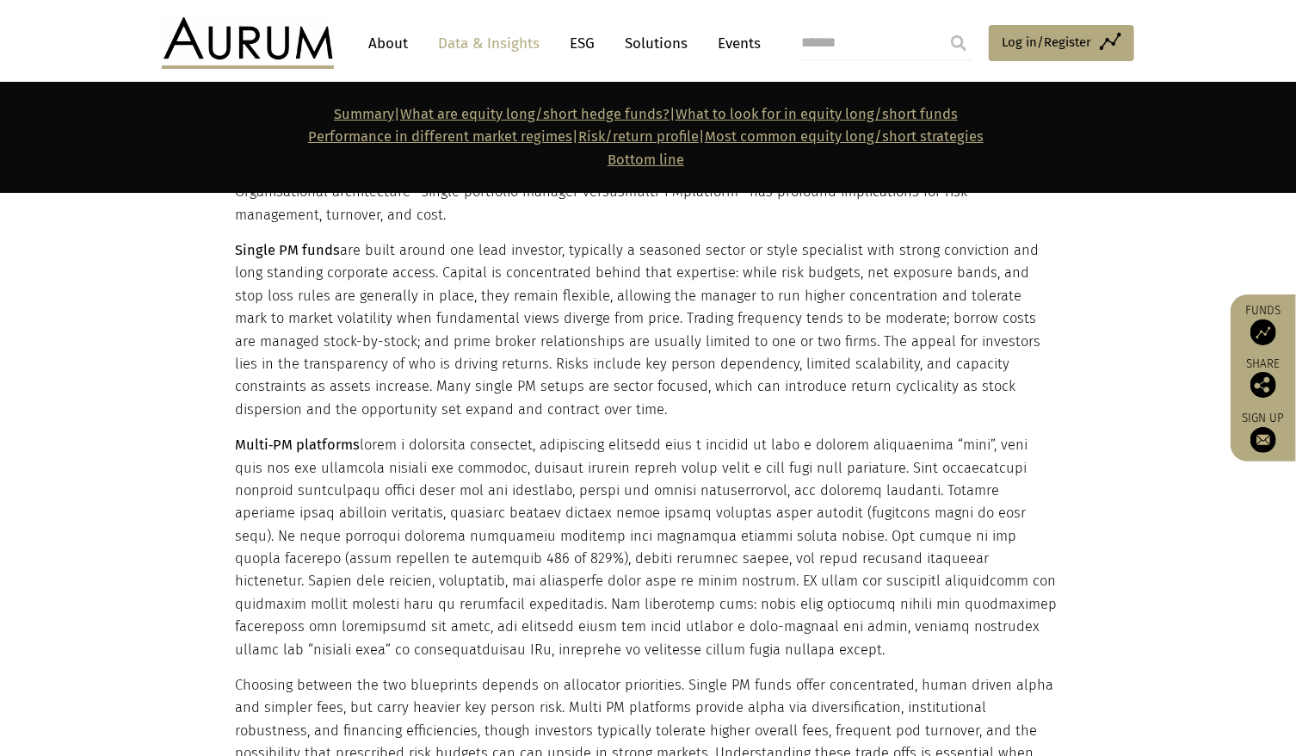
click at [390, 434] on p "Multi‑PM platforms" at bounding box center [646, 547] width 822 height 227
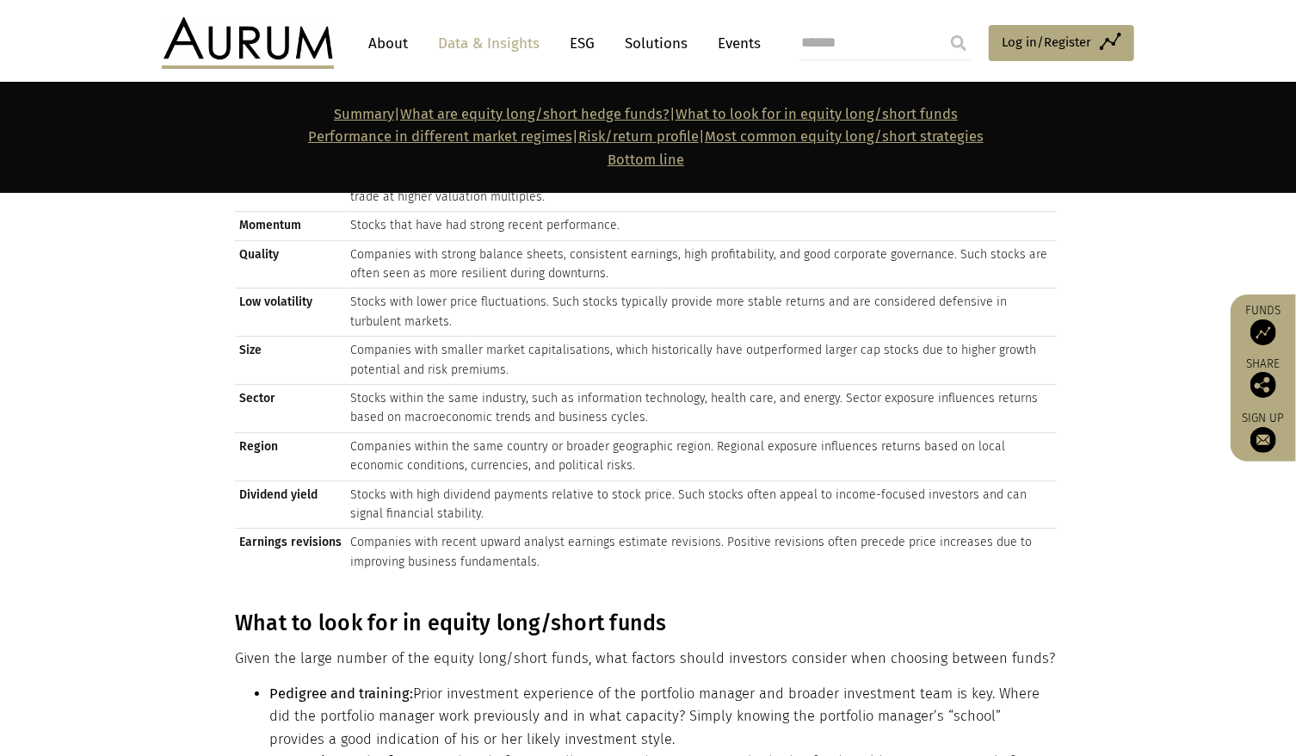
scroll to position [9125, 0]
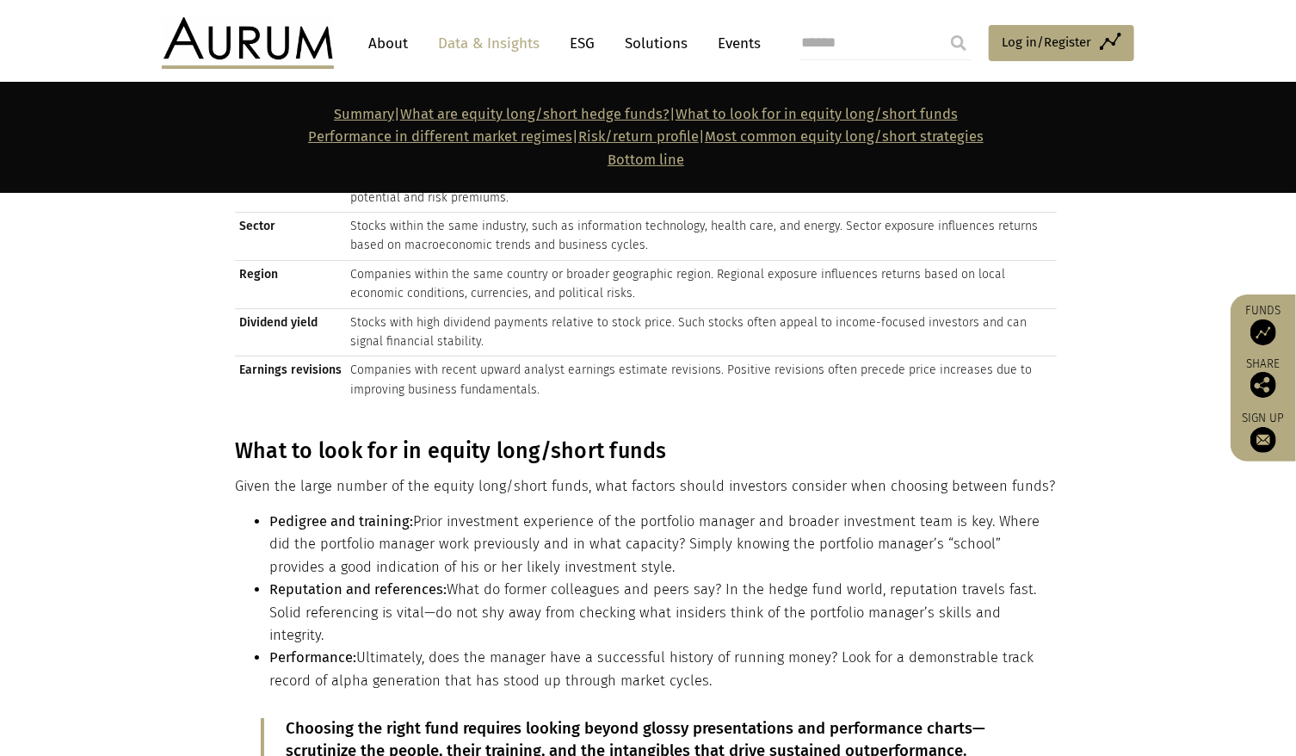
drag, startPoint x: 309, startPoint y: 407, endPoint x: 603, endPoint y: 411, distance: 294.4
click at [603, 510] on li "Pedigree and training: Prior investment experience of the portfolio manager and…" at bounding box center [663, 544] width 788 height 68
drag, startPoint x: 603, startPoint y: 411, endPoint x: 721, endPoint y: 402, distance: 118.2
click at [721, 510] on li "Pedigree and training: Prior investment experience of the portfolio manager and…" at bounding box center [663, 544] width 788 height 68
click at [852, 510] on li "Pedigree and training: Prior investment experience of the portfolio manager and…" at bounding box center [663, 544] width 788 height 68
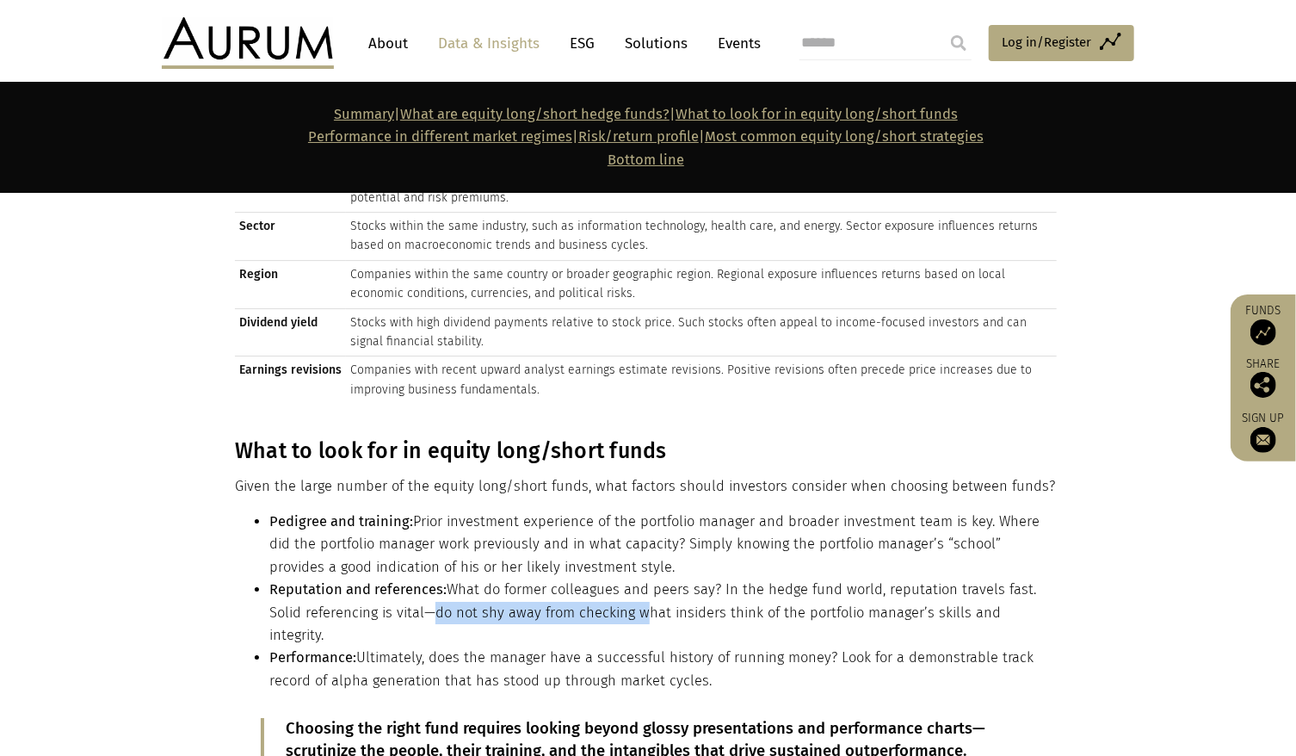
drag, startPoint x: 400, startPoint y: 451, endPoint x: 624, endPoint y: 452, distance: 223.8
click at [624, 578] on li "Reputation and references: What do former colleagues and peers say? In the hedg…" at bounding box center [663, 612] width 788 height 68
drag, startPoint x: 624, startPoint y: 452, endPoint x: 693, endPoint y: 457, distance: 69.1
click at [693, 578] on li "Reputation and references: What do former colleagues and peers say? In the hedg…" at bounding box center [663, 612] width 788 height 68
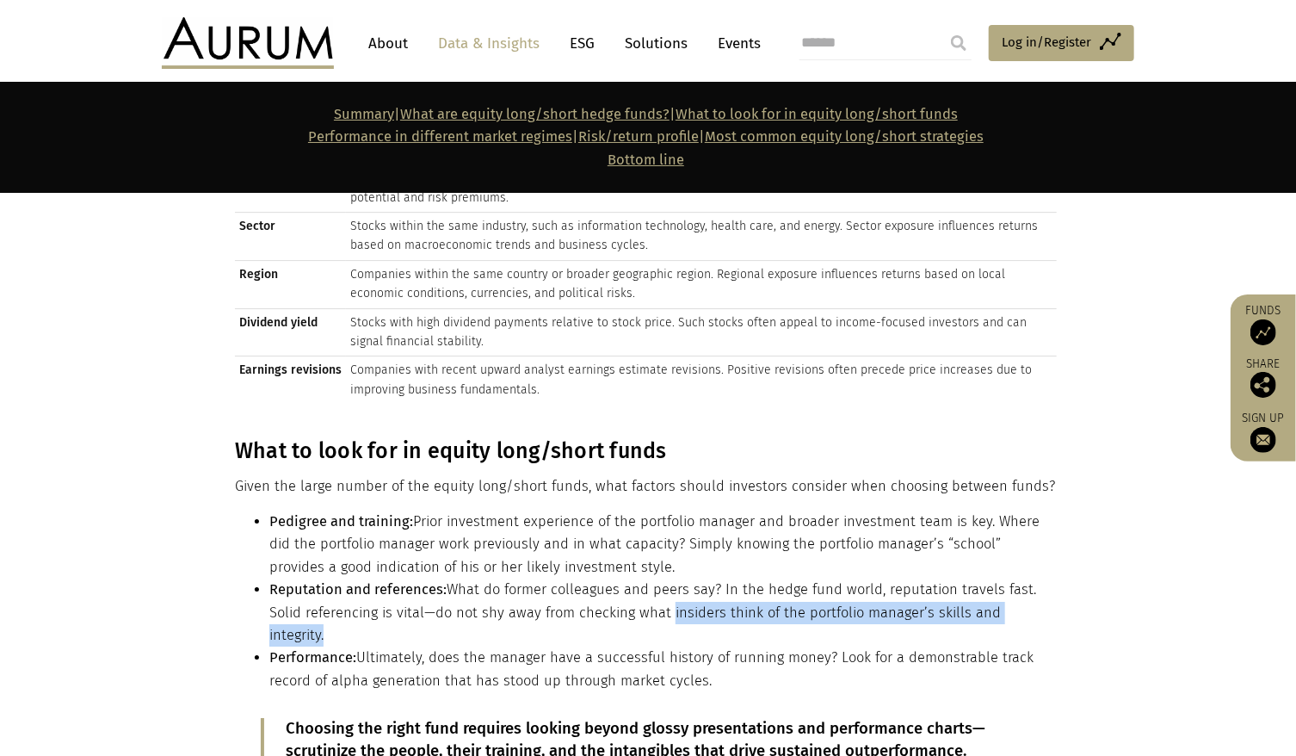
drag, startPoint x: 632, startPoint y: 448, endPoint x: 1041, endPoint y: 448, distance: 408.9
click at [1041, 578] on li "Reputation and references: What do former colleagues and peers say? In the hedg…" at bounding box center [663, 612] width 788 height 68
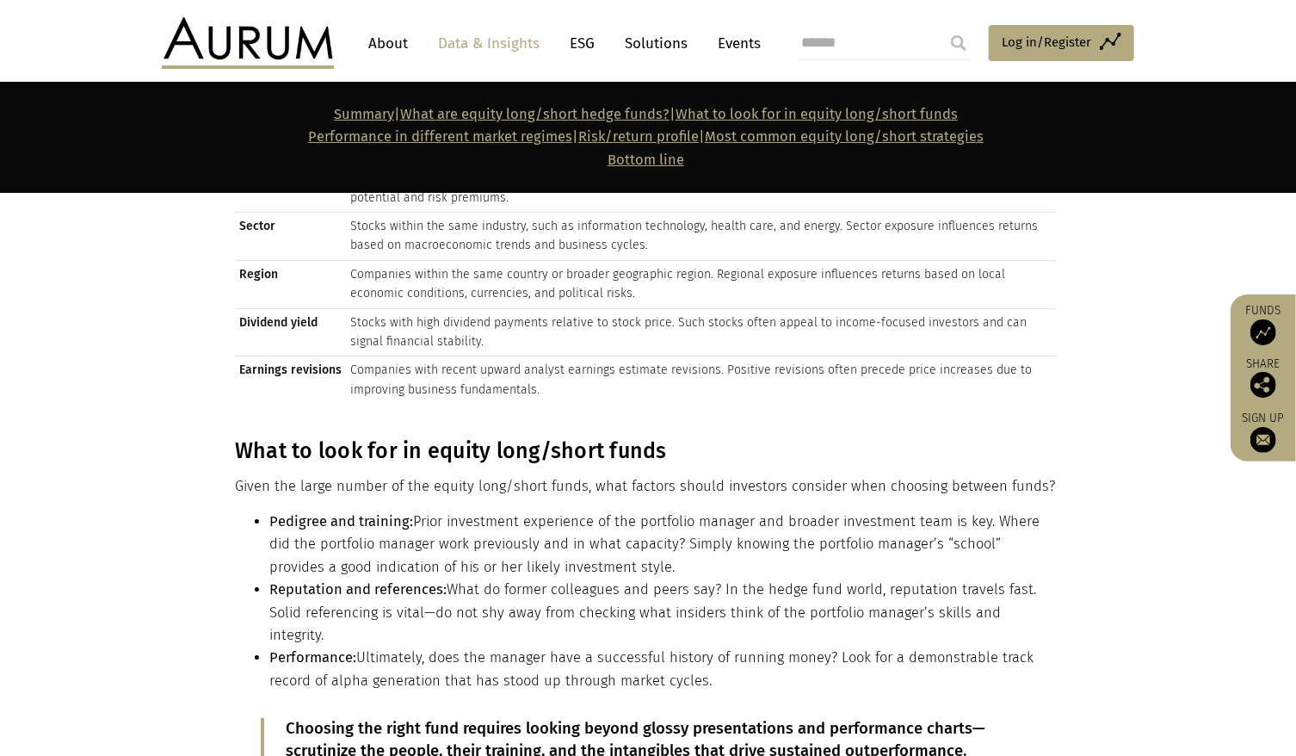
drag, startPoint x: 1041, startPoint y: 448, endPoint x: 1012, endPoint y: 468, distance: 34.6
click at [1012, 646] on li "Performance: Ultimately, does the manager have a successful history of running …" at bounding box center [663, 669] width 788 height 46
click at [422, 646] on li "Performance: Ultimately, does the manager have a successful history of running …" at bounding box center [663, 669] width 788 height 46
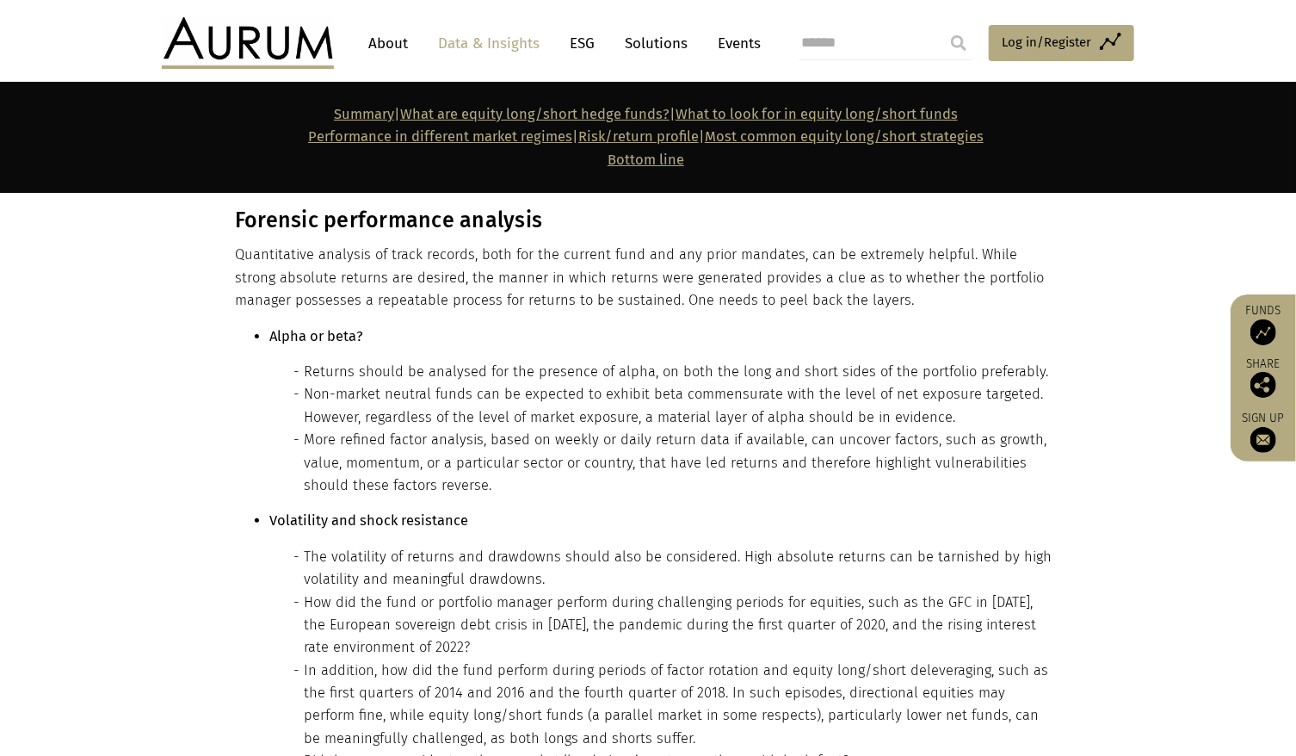
scroll to position [9813, 0]
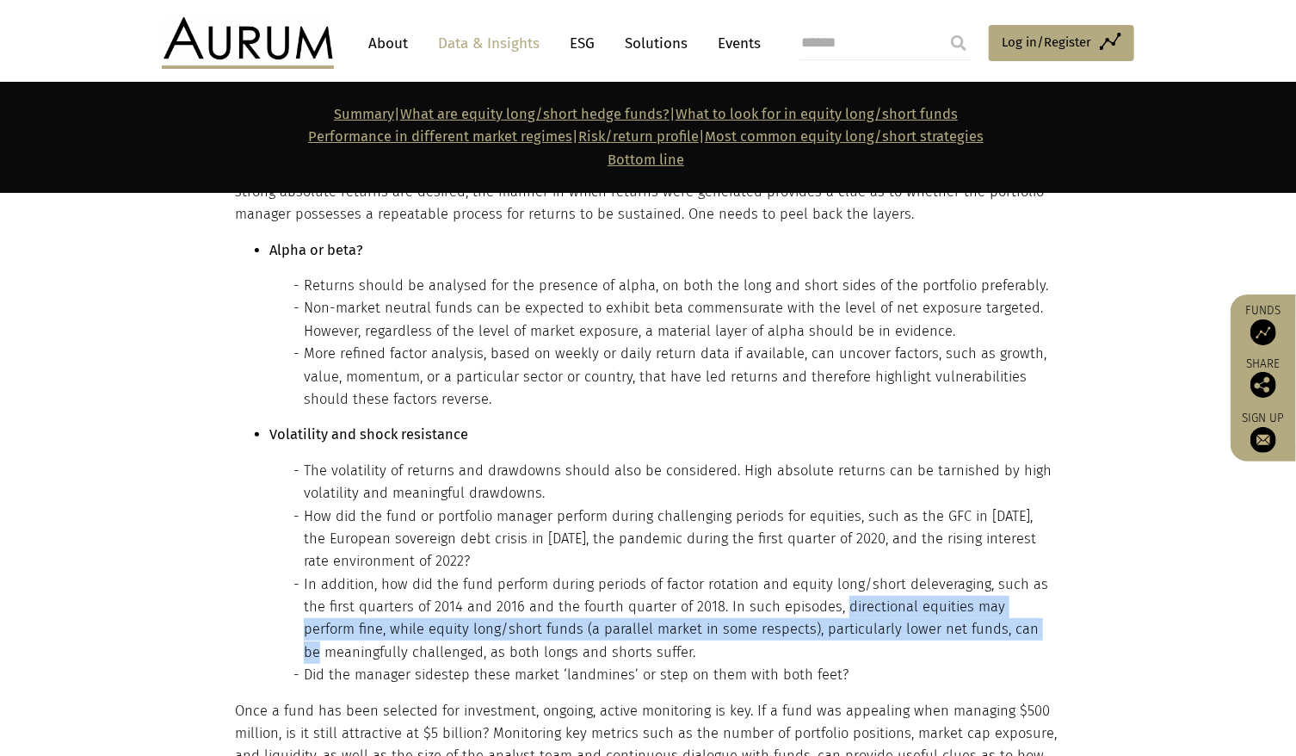
drag, startPoint x: 836, startPoint y: 424, endPoint x: 1027, endPoint y: 452, distance: 193.1
click at [1027, 573] on li "In addition, how did the fund perform during periods of factor rotation and equ…" at bounding box center [680, 618] width 753 height 91
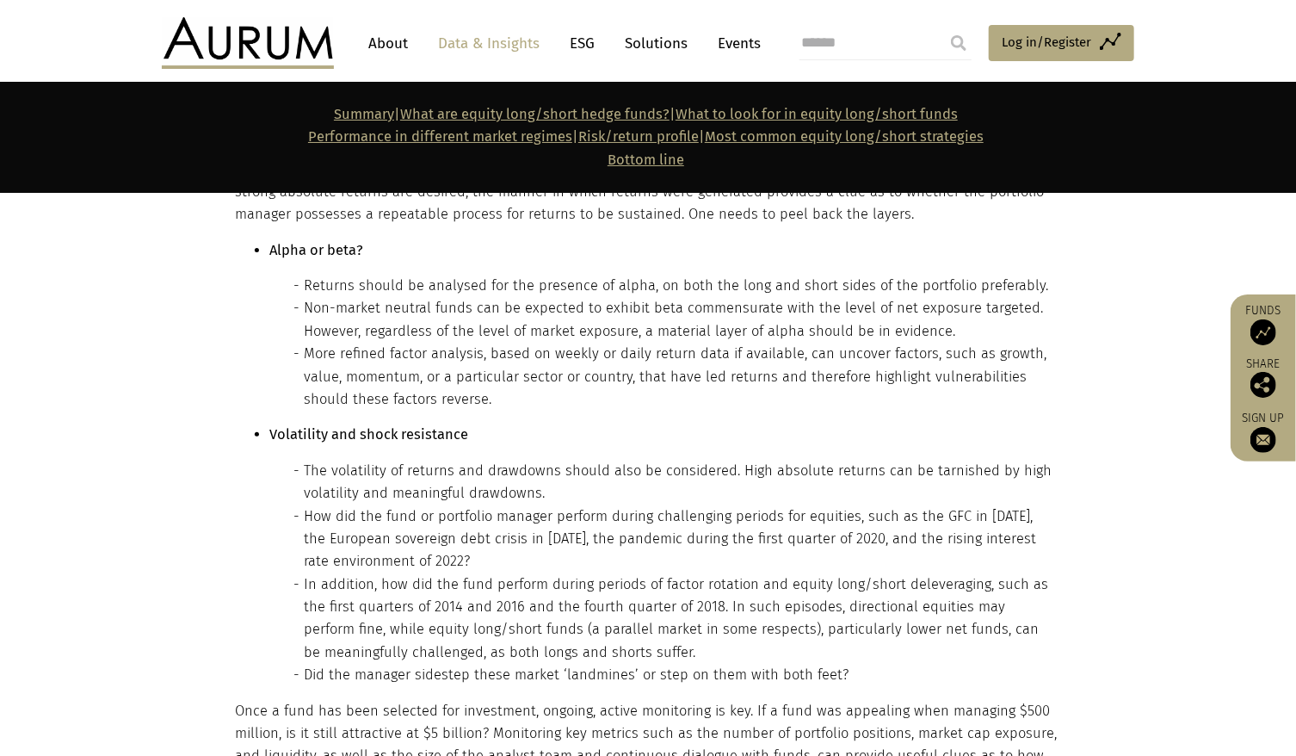
drag, startPoint x: 1027, startPoint y: 452, endPoint x: 974, endPoint y: 470, distance: 56.3
click at [974, 573] on li "In addition, how did the fund perform during periods of factor rotation and equ…" at bounding box center [680, 618] width 753 height 91
drag, startPoint x: 329, startPoint y: 447, endPoint x: 397, endPoint y: 446, distance: 68.0
click at [397, 573] on li "In addition, how did the fund perform during periods of factor rotation and equ…" at bounding box center [680, 618] width 753 height 91
drag, startPoint x: 397, startPoint y: 446, endPoint x: 417, endPoint y: 451, distance: 20.5
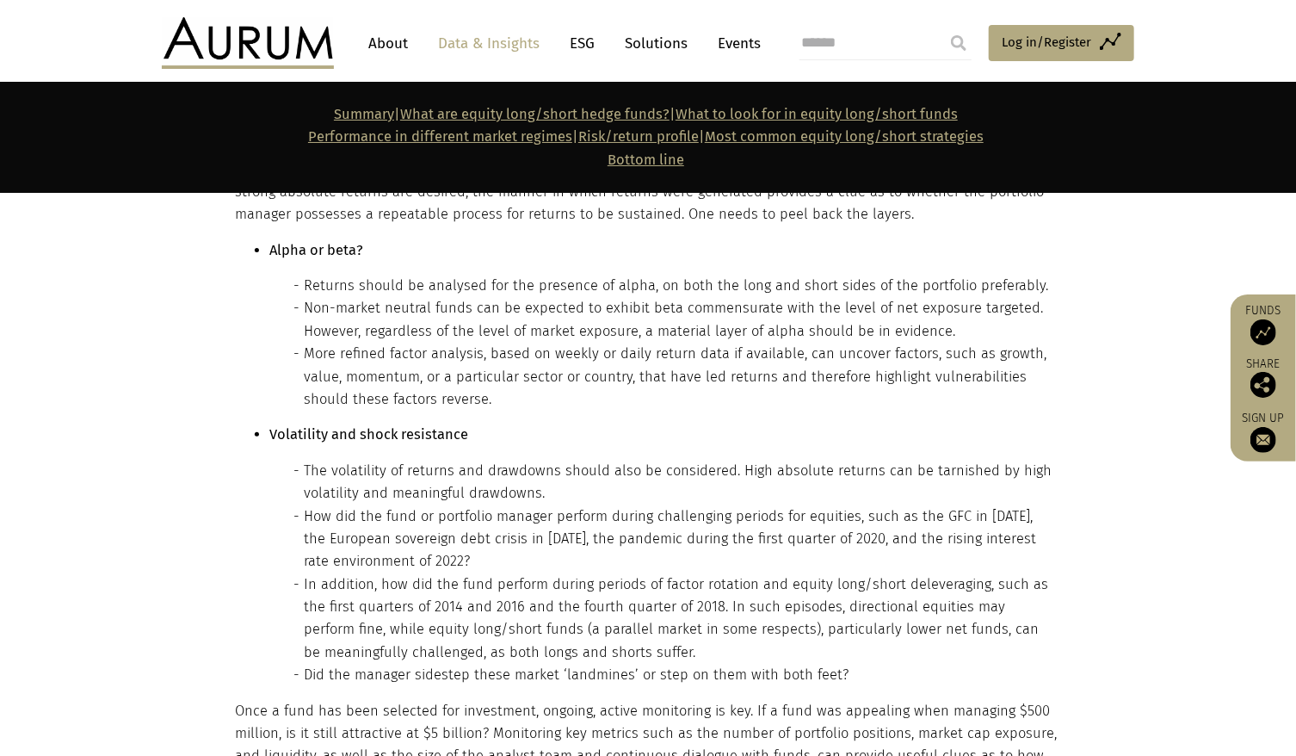
click at [417, 573] on li "In addition, how did the fund perform during periods of factor rotation and equ…" at bounding box center [680, 618] width 753 height 91
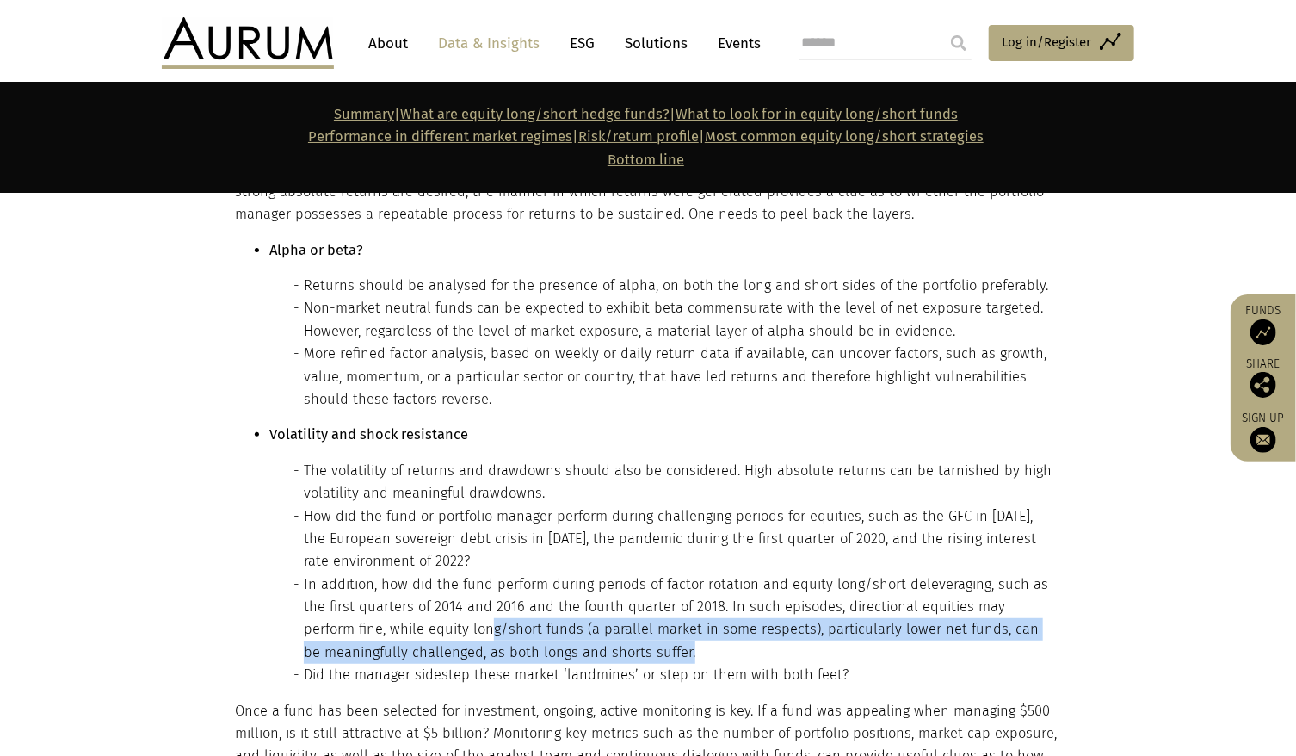
drag, startPoint x: 436, startPoint y: 448, endPoint x: 782, endPoint y: 465, distance: 345.6
click at [782, 573] on li "In addition, how did the fund perform during periods of factor rotation and equ…" at bounding box center [680, 618] width 753 height 91
click at [787, 573] on li "In addition, how did the fund perform during periods of factor rotation and equ…" at bounding box center [680, 618] width 753 height 91
click at [603, 573] on li "In addition, how did the fund perform during periods of factor rotation and equ…" at bounding box center [680, 618] width 753 height 91
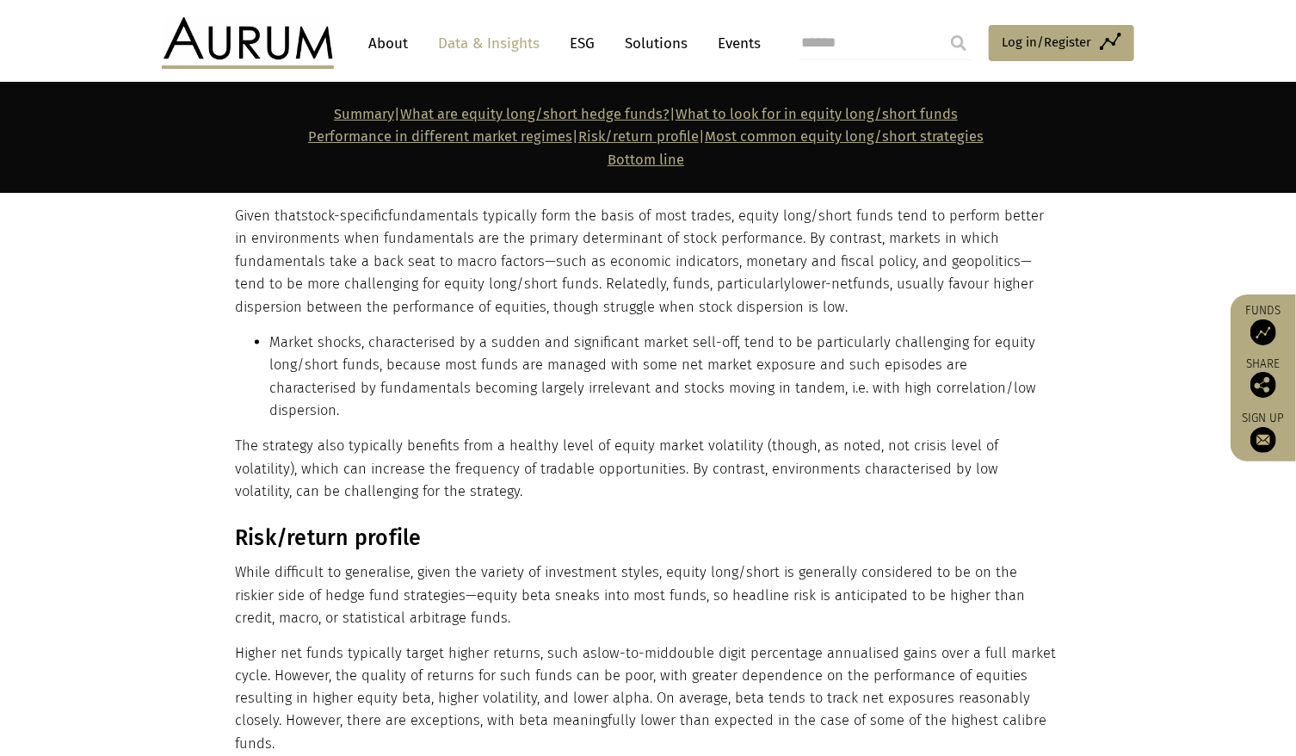
scroll to position [10760, 0]
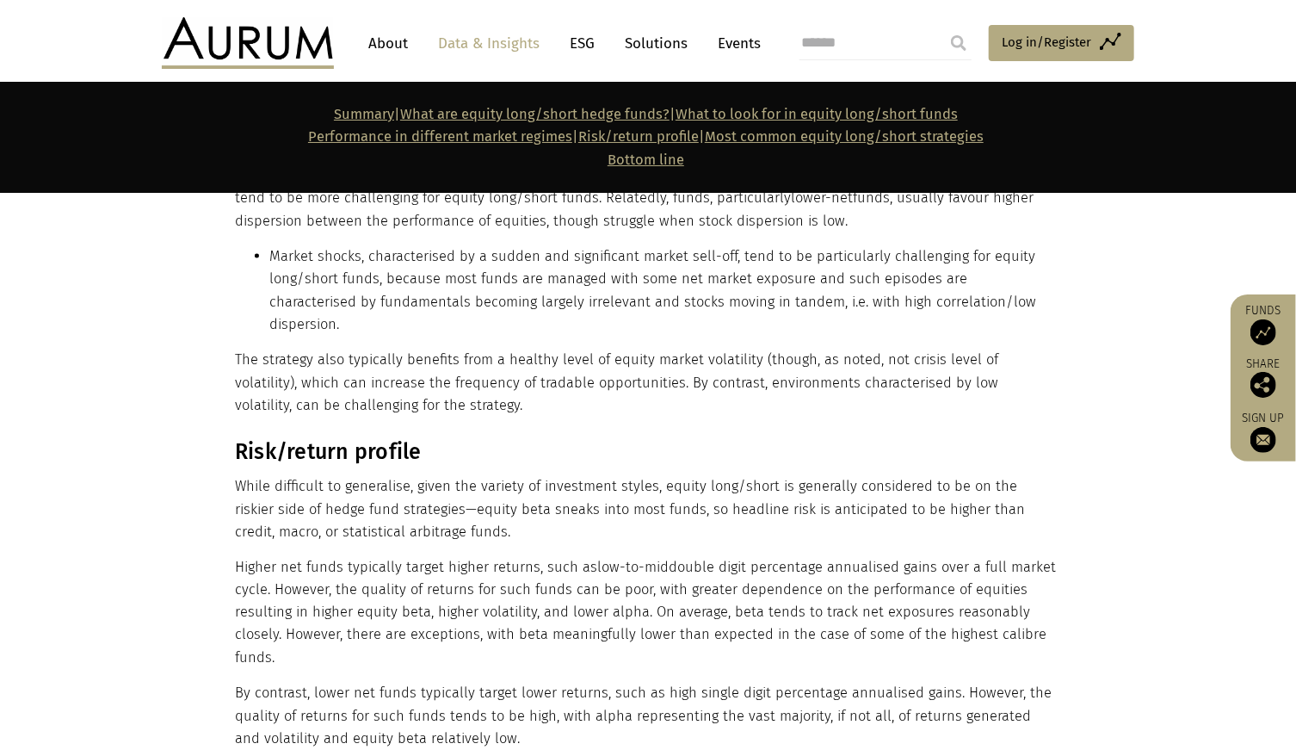
drag, startPoint x: 236, startPoint y: 555, endPoint x: 917, endPoint y: 555, distance: 680.9
drag, startPoint x: 917, startPoint y: 555, endPoint x: 1099, endPoint y: 536, distance: 183.5
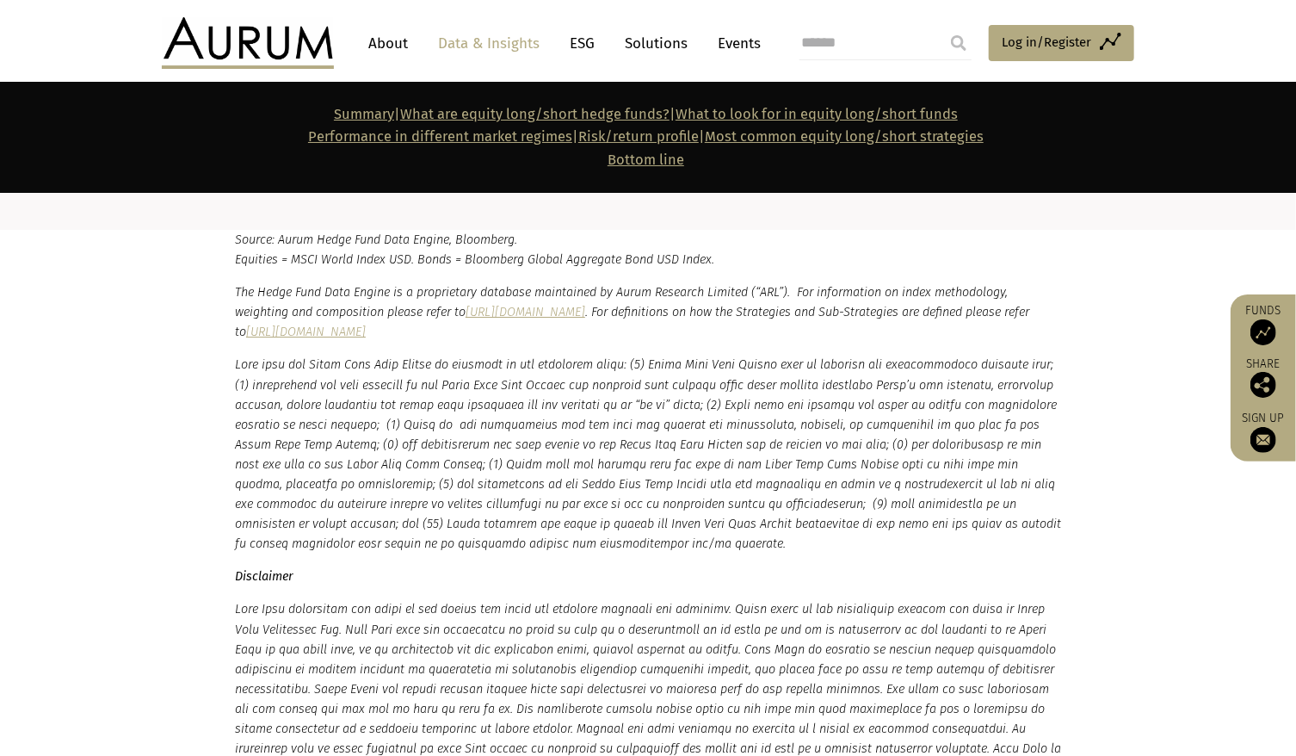
scroll to position [16270, 0]
